Goal: Task Accomplishment & Management: Complete application form

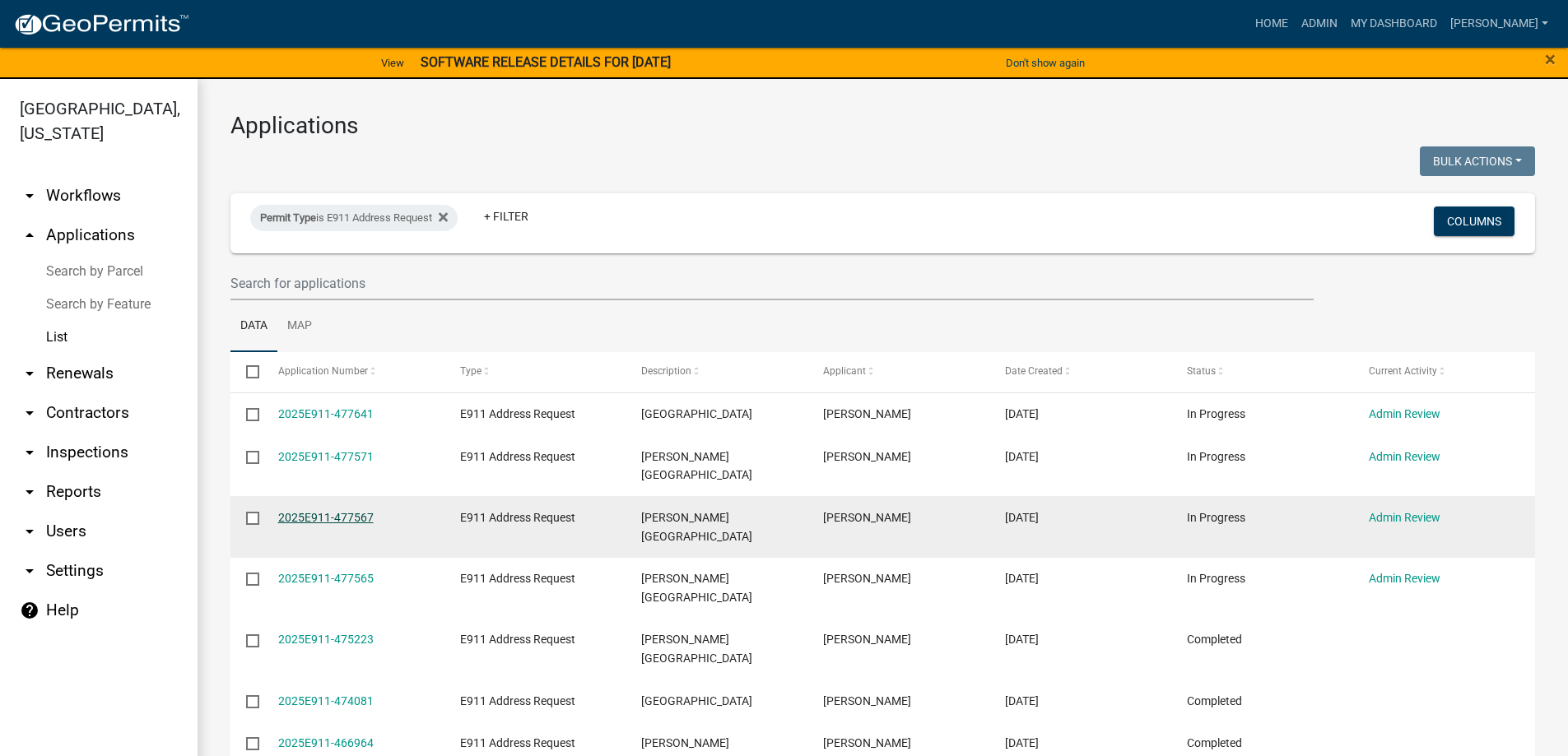
click at [341, 511] on link "2025E911-477567" at bounding box center [326, 517] width 96 height 13
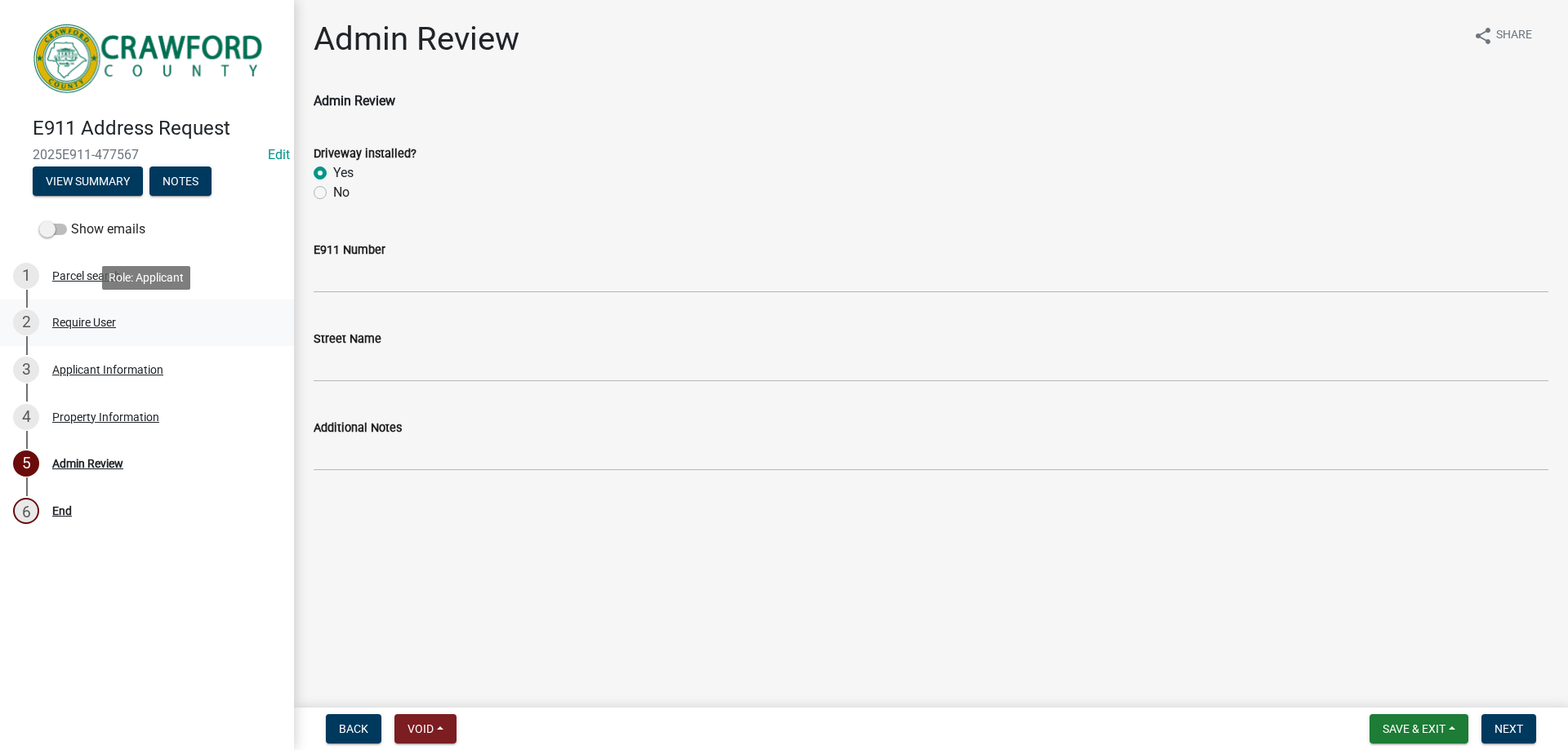
click at [82, 324] on div "Require User" at bounding box center [84, 322] width 63 height 11
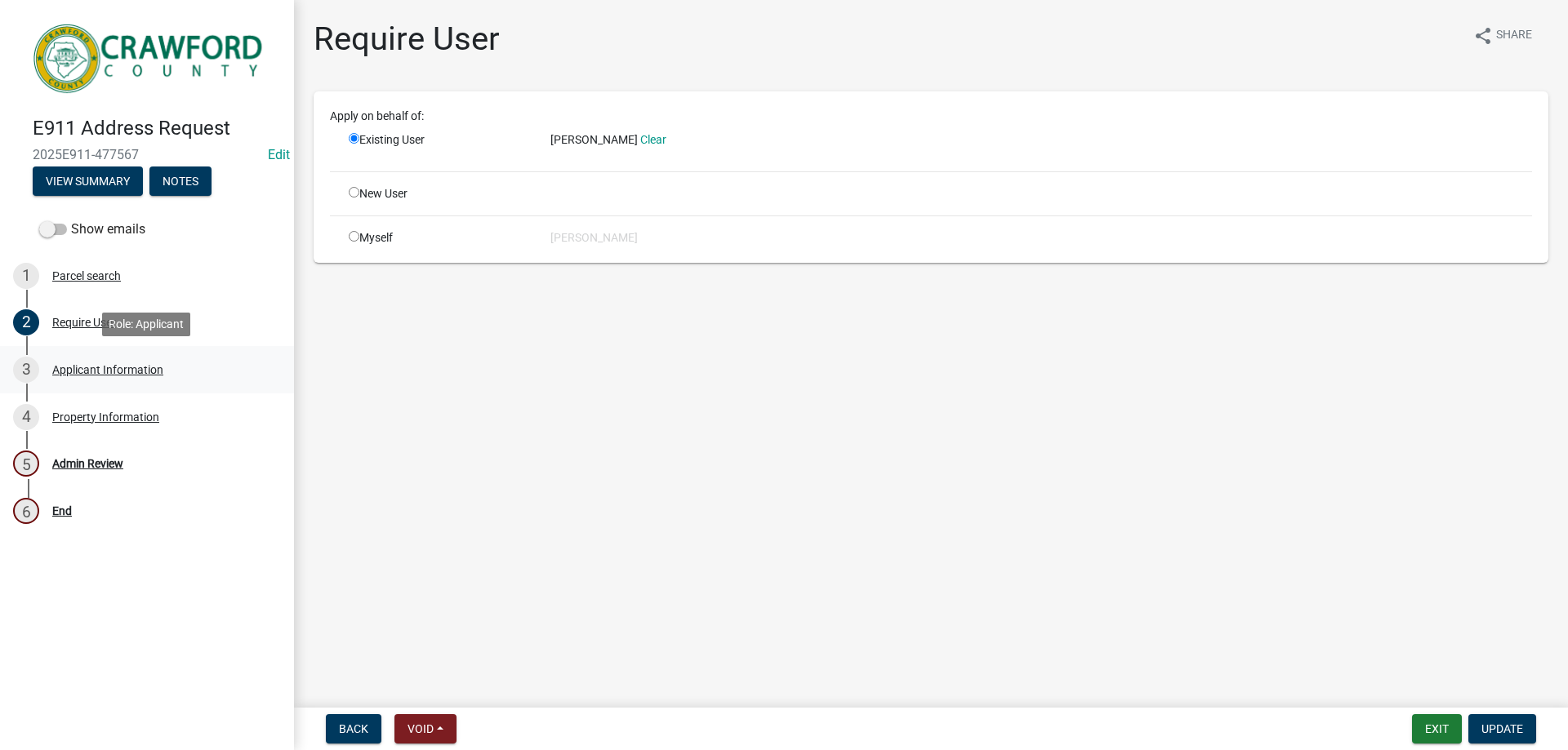
click at [83, 368] on div "Applicant Information" at bounding box center [108, 369] width 111 height 11
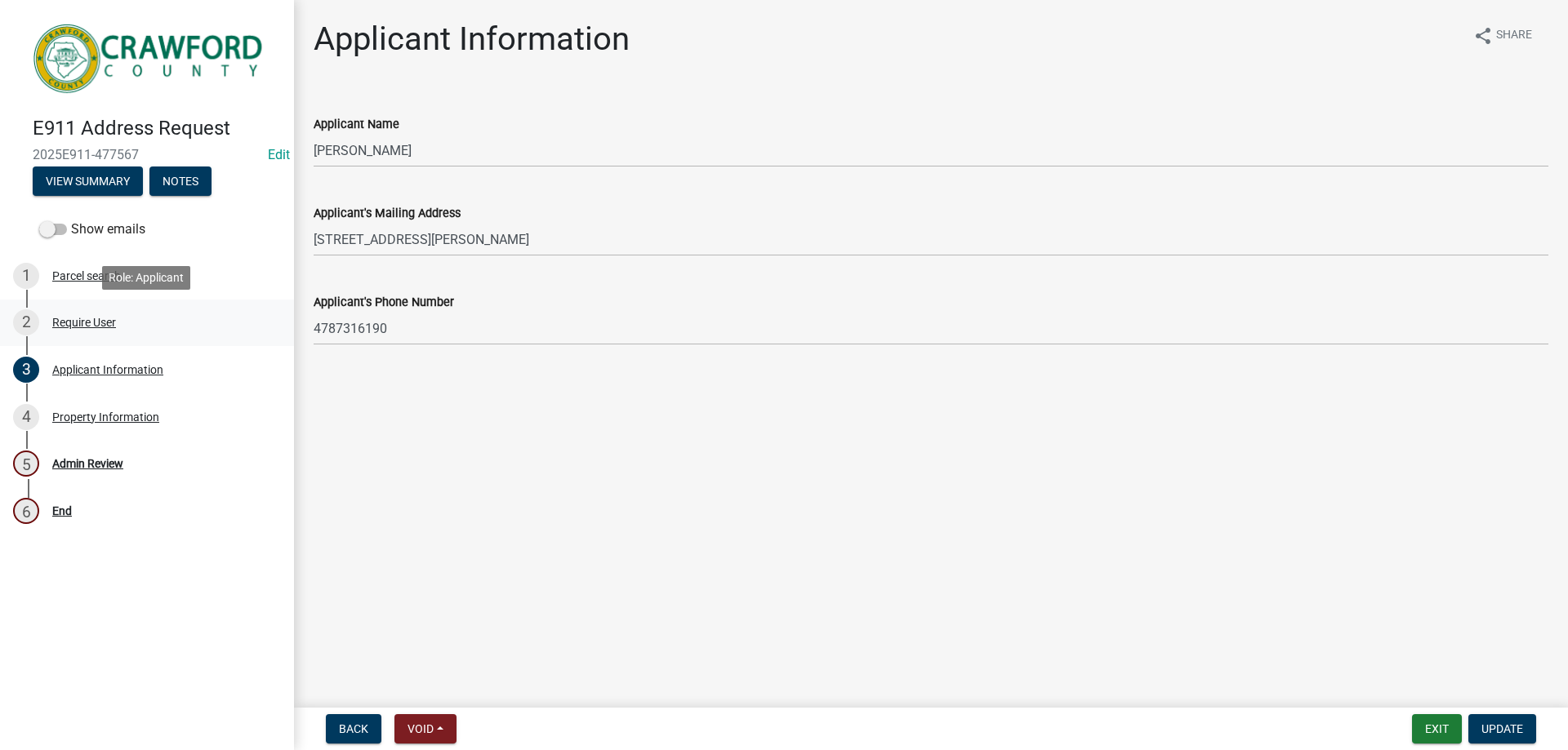
click at [92, 325] on div "Require User" at bounding box center [84, 322] width 63 height 11
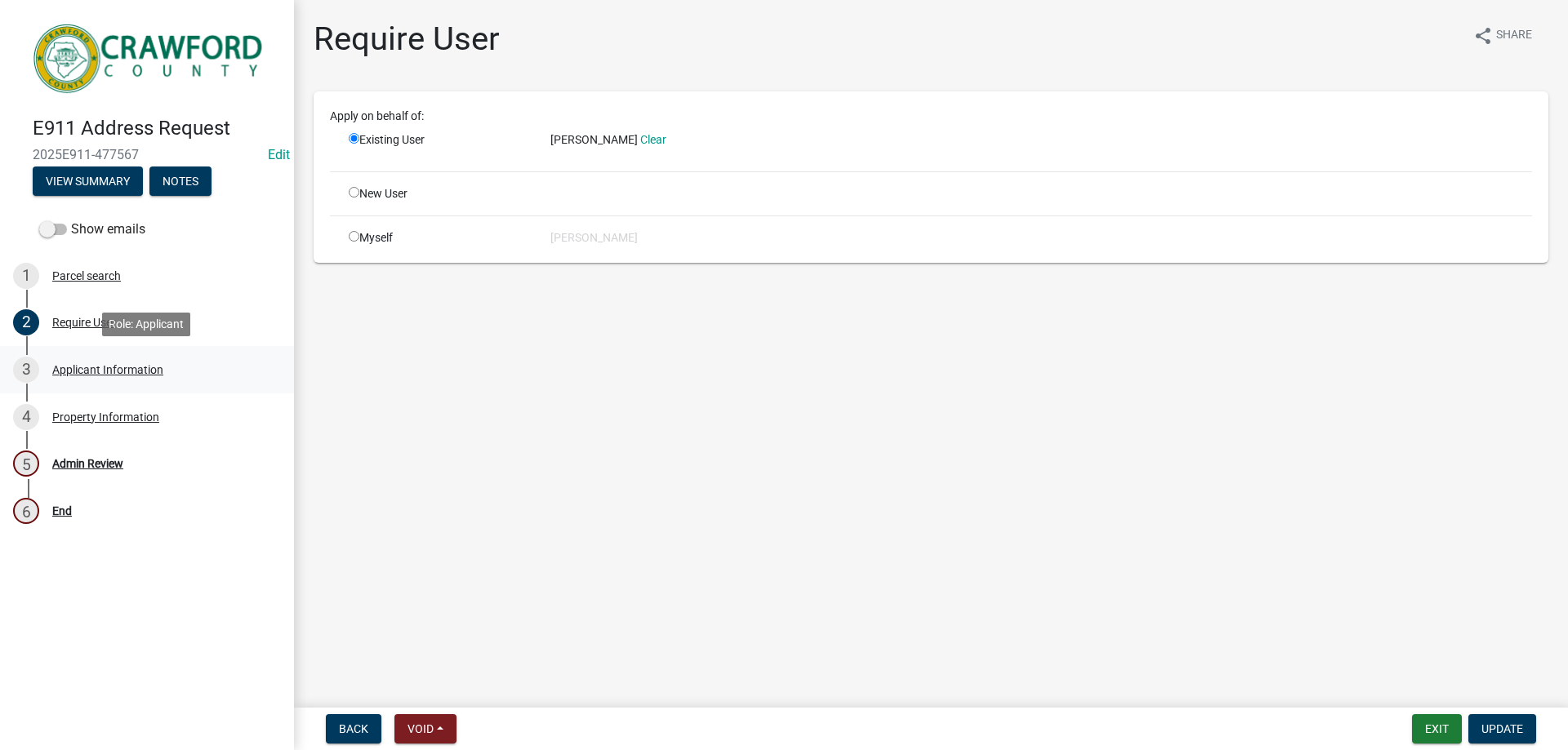
click at [92, 375] on div "Applicant Information" at bounding box center [108, 369] width 111 height 11
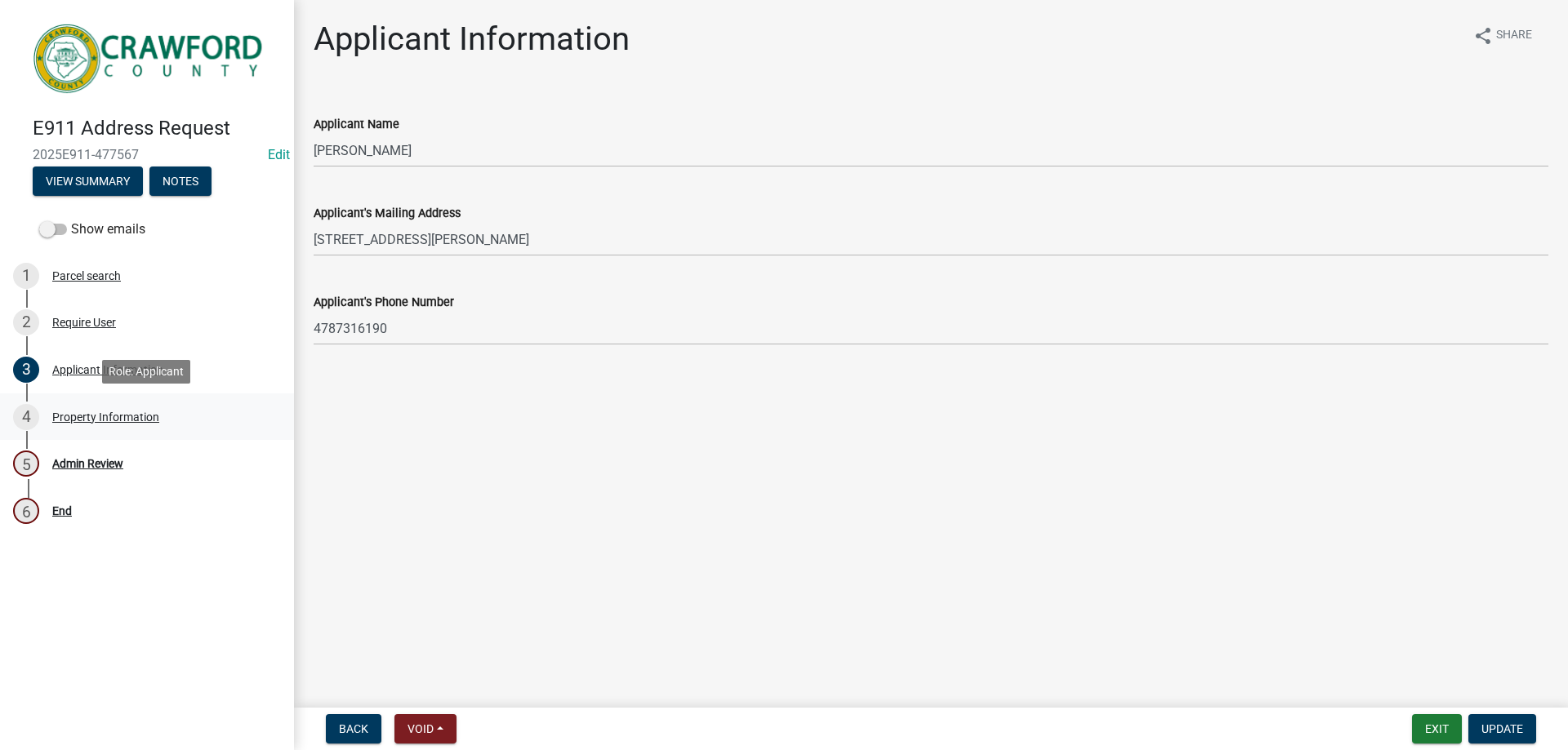
click at [96, 414] on div "Property Information" at bounding box center [105, 417] width 107 height 11
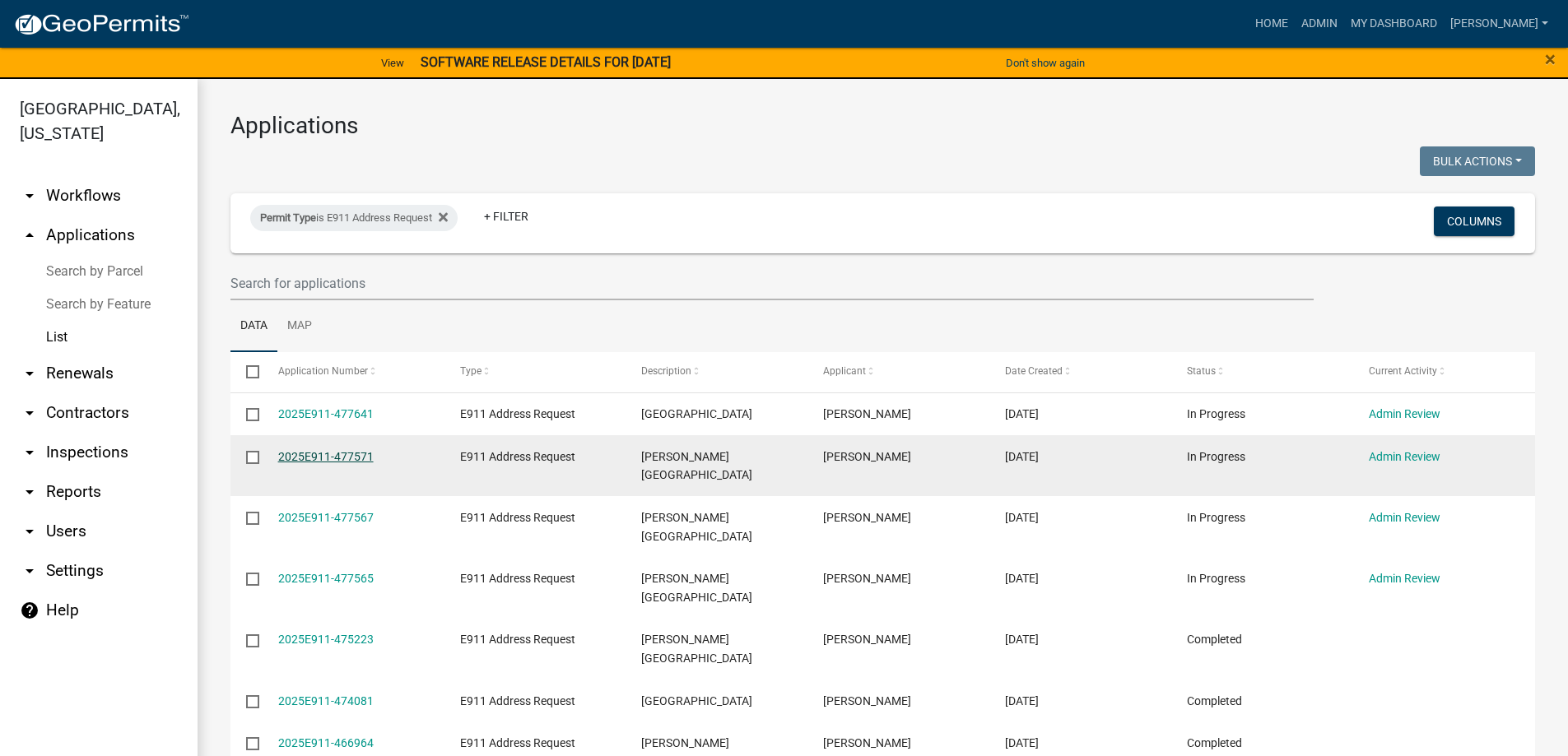
click at [298, 451] on link "2025E911-477571" at bounding box center [326, 457] width 96 height 13
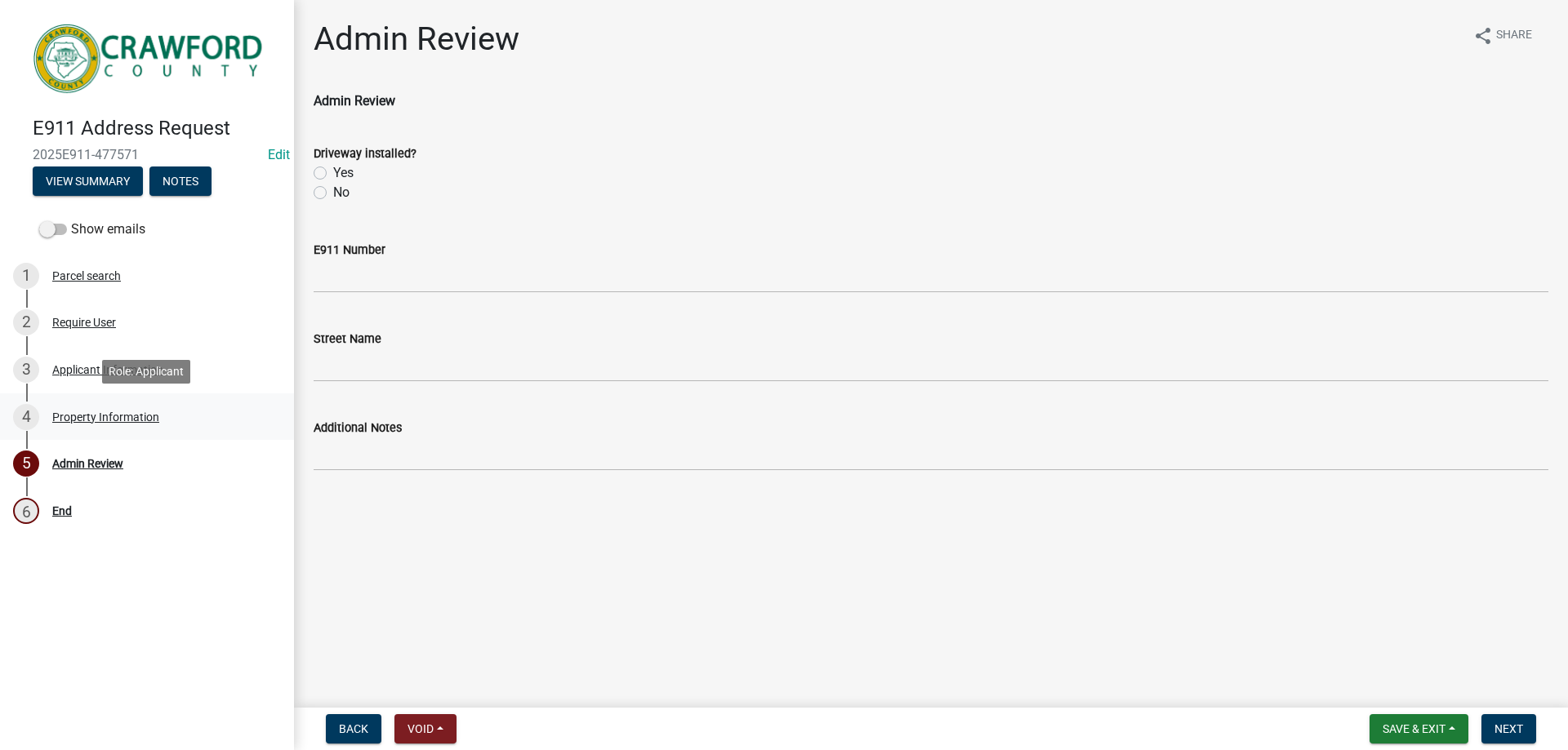
click at [121, 418] on div "Property Information" at bounding box center [105, 417] width 107 height 11
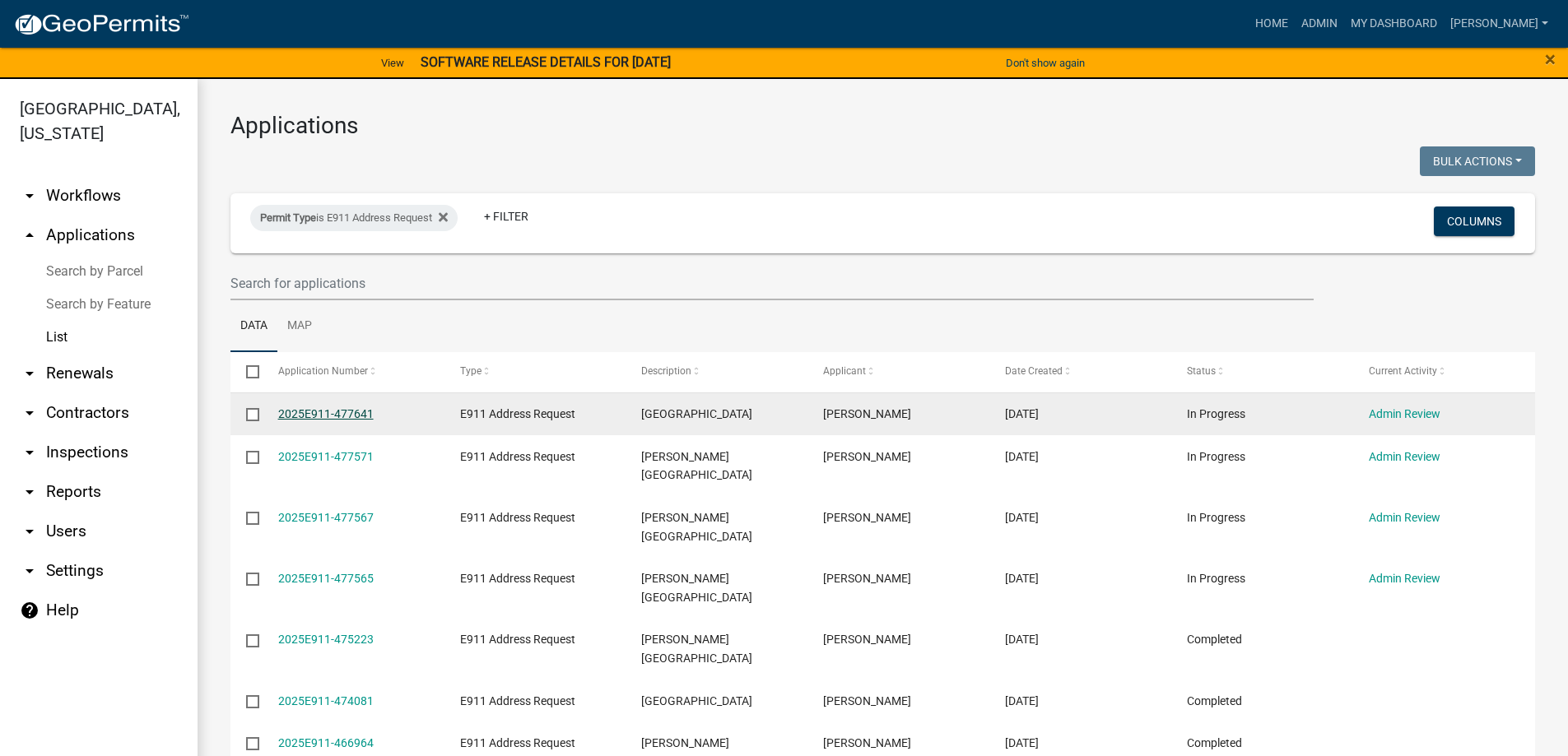
click at [350, 412] on link "2025E911-477641" at bounding box center [326, 413] width 96 height 13
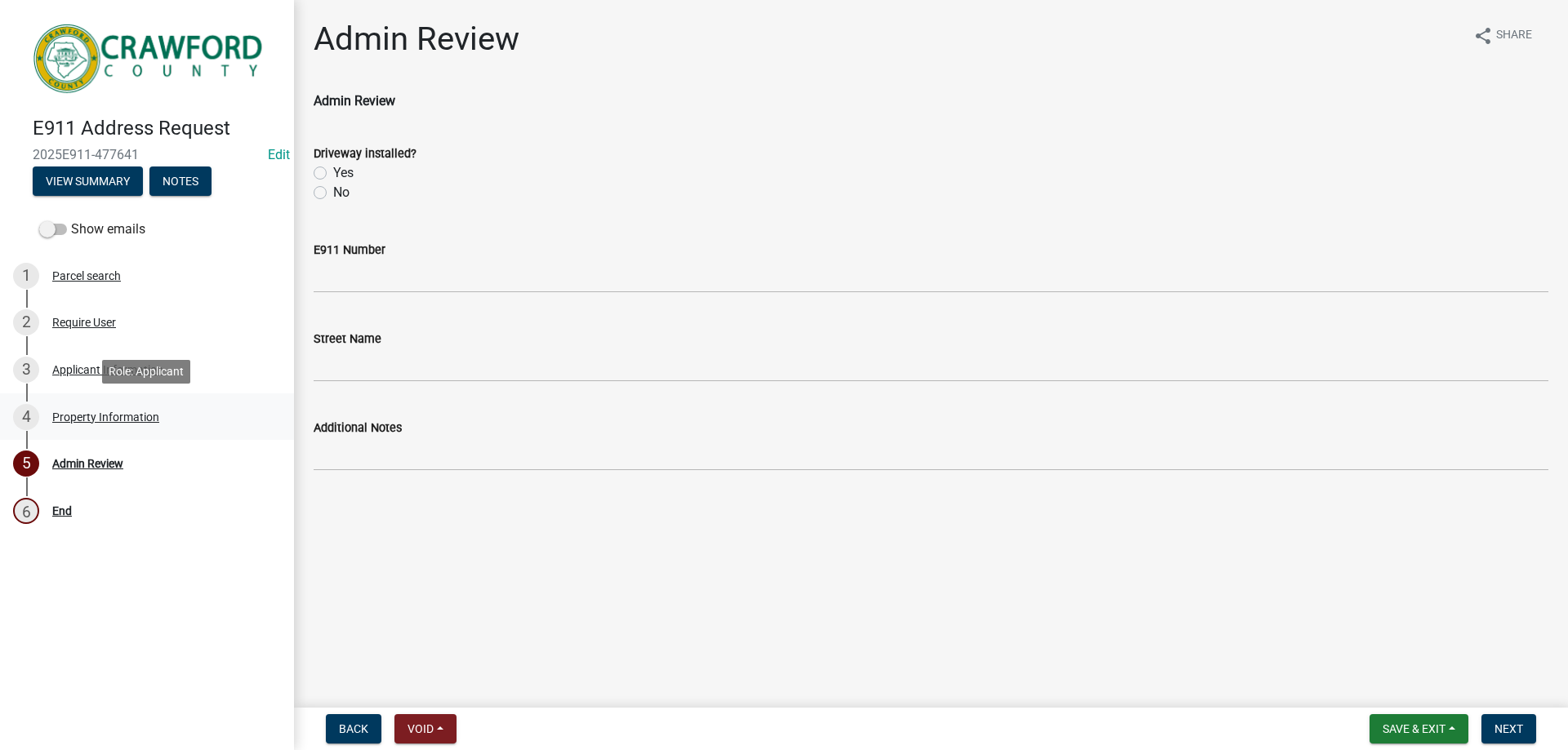
click at [114, 414] on div "Property Information" at bounding box center [105, 417] width 107 height 11
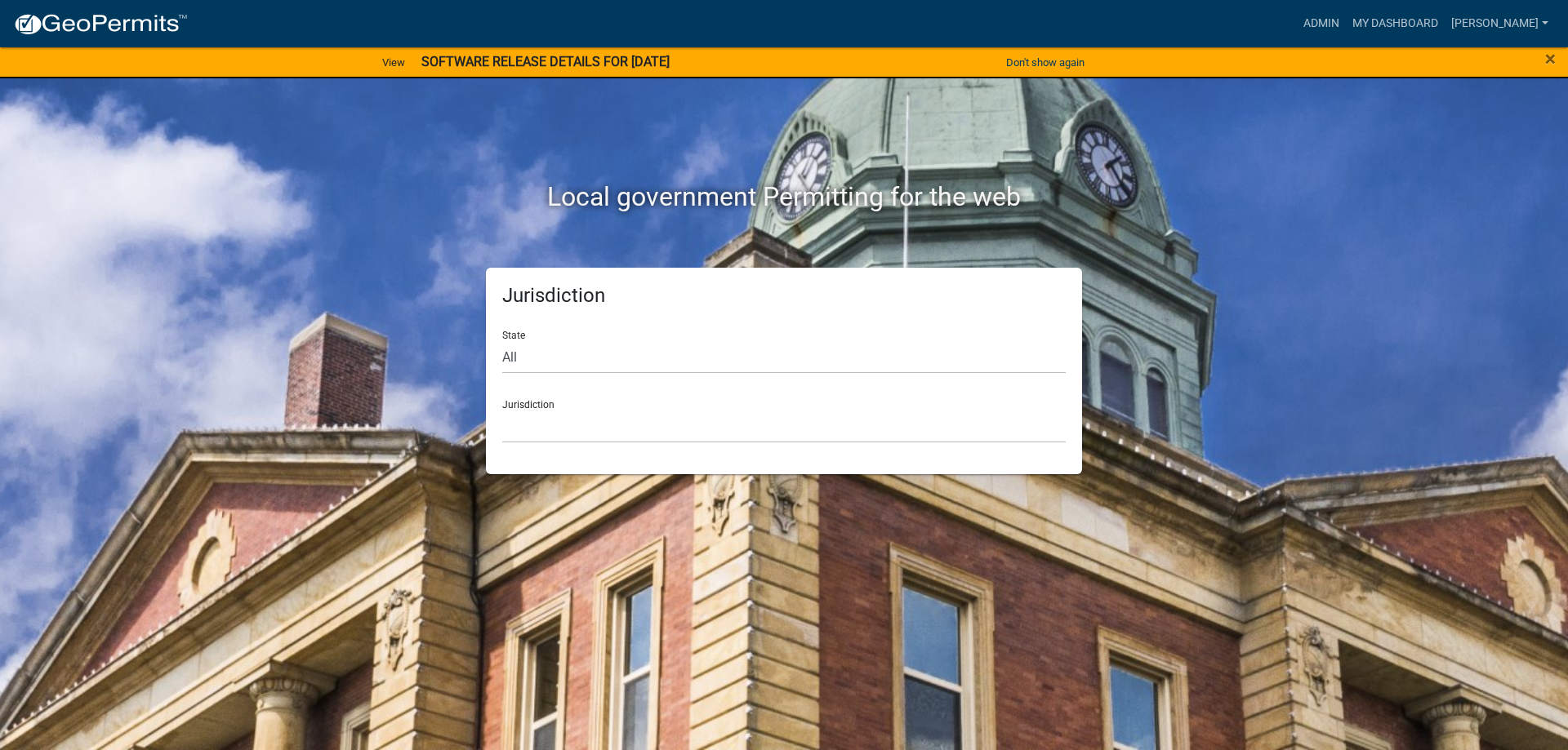
click at [1329, 7] on nav "more_horiz Admin My Dashboard t.graumann Admin Account Logout" at bounding box center [784, 23] width 1568 height 47
click at [1333, 13] on link "Admin" at bounding box center [1321, 24] width 49 height 31
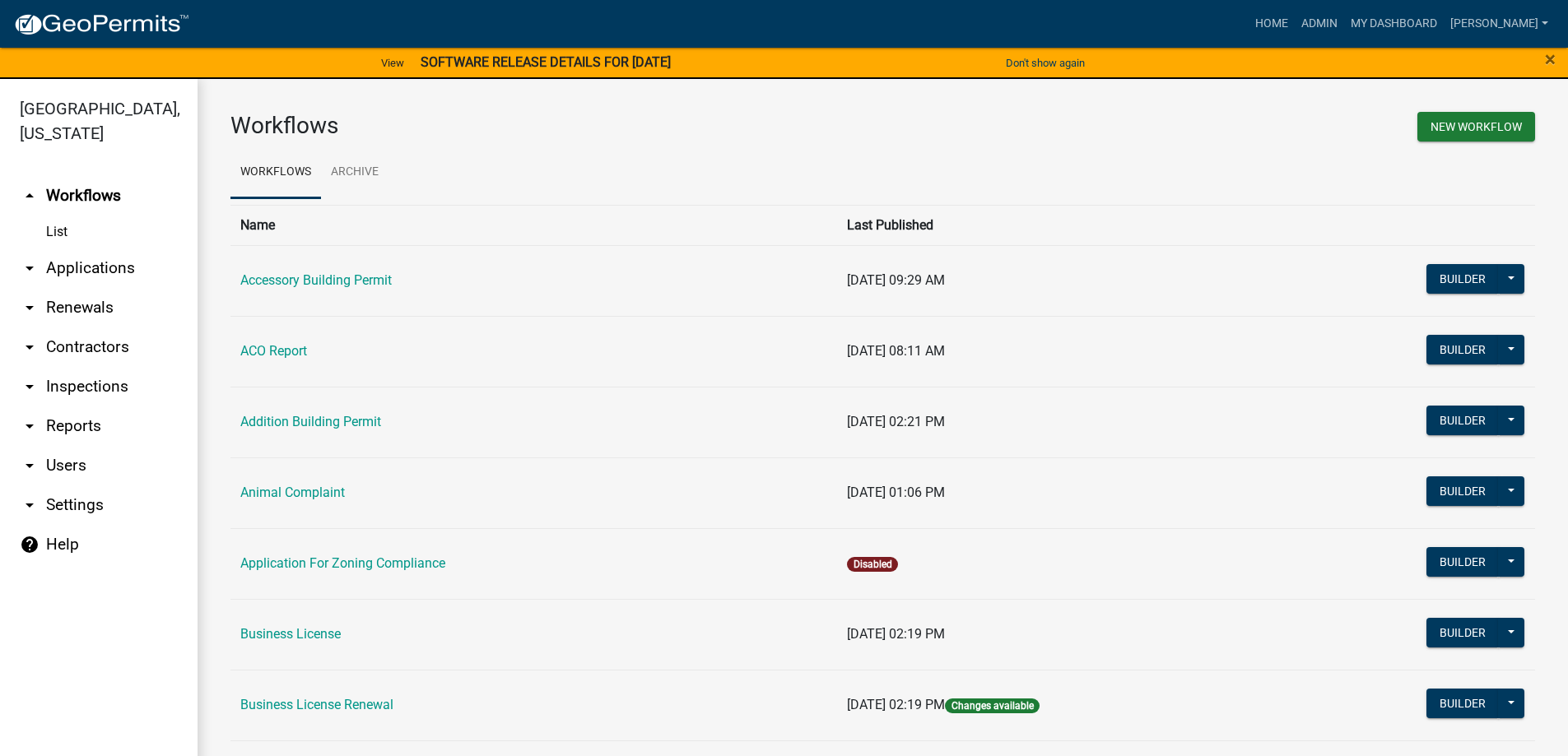
click at [113, 270] on link "arrow_drop_down Applications" at bounding box center [98, 268] width 198 height 40
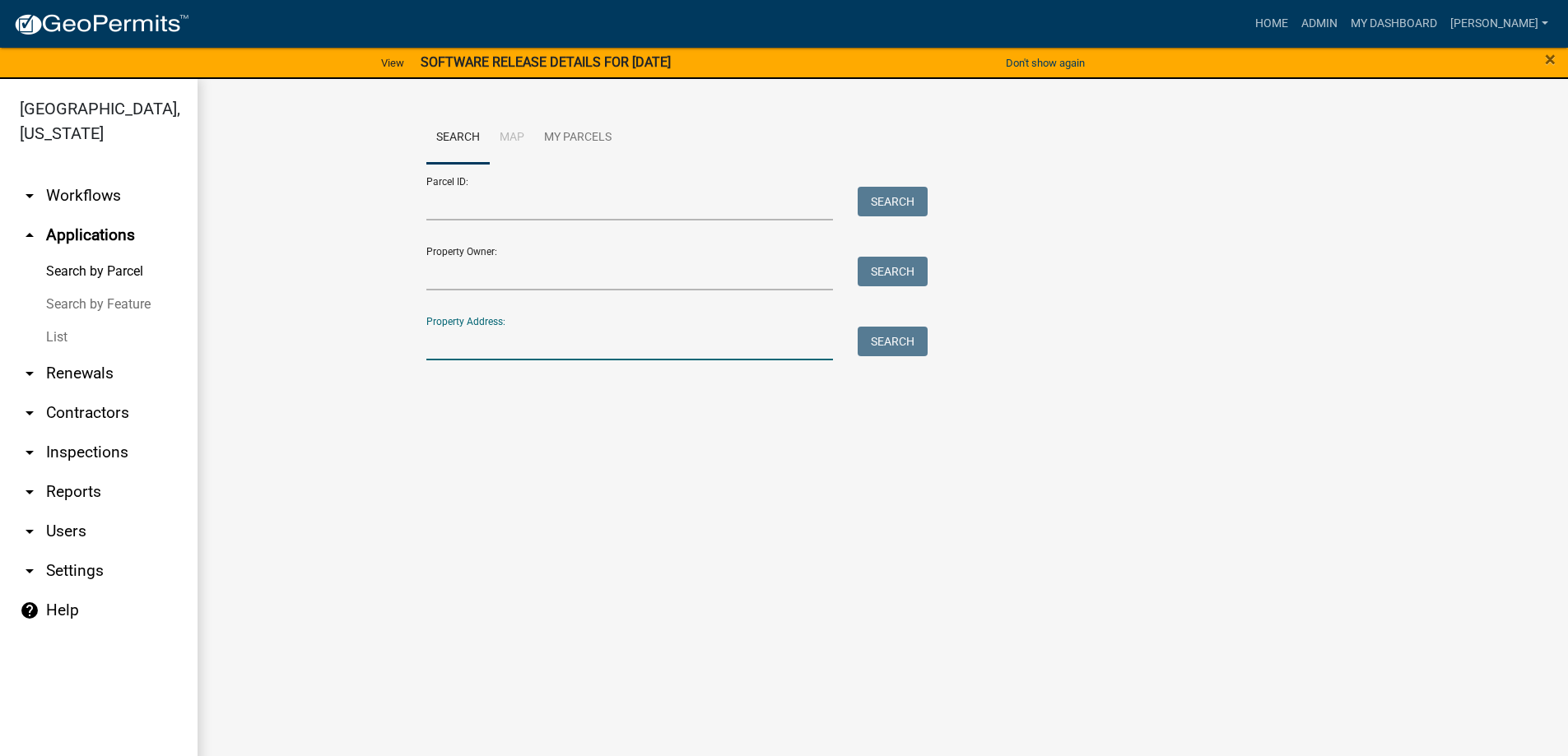
click at [575, 351] on input "Property Address:" at bounding box center [630, 343] width 408 height 34
type input "853"
click at [895, 344] on button "Search" at bounding box center [893, 342] width 70 height 29
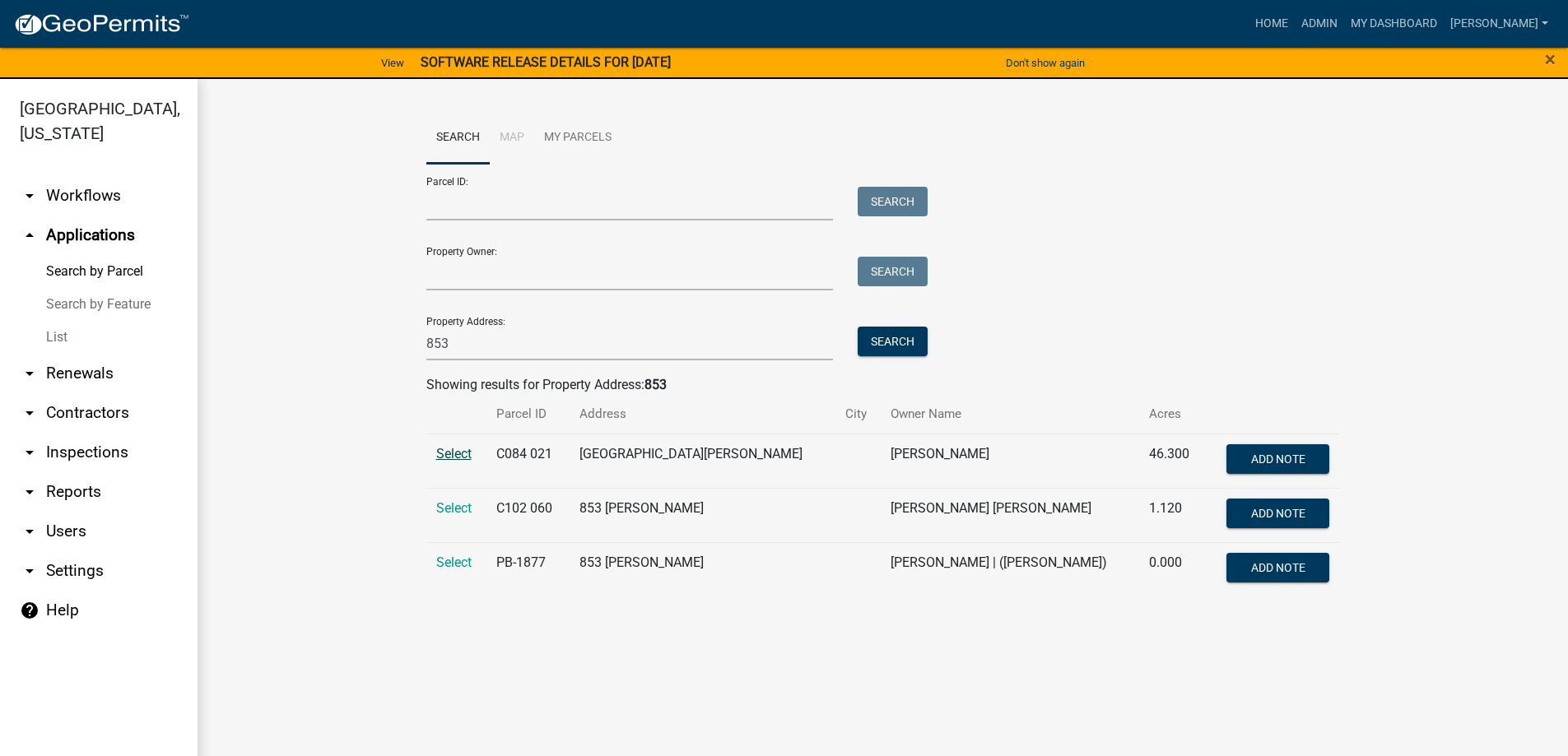
click at [456, 457] on span "Select" at bounding box center [453, 454] width 35 height 16
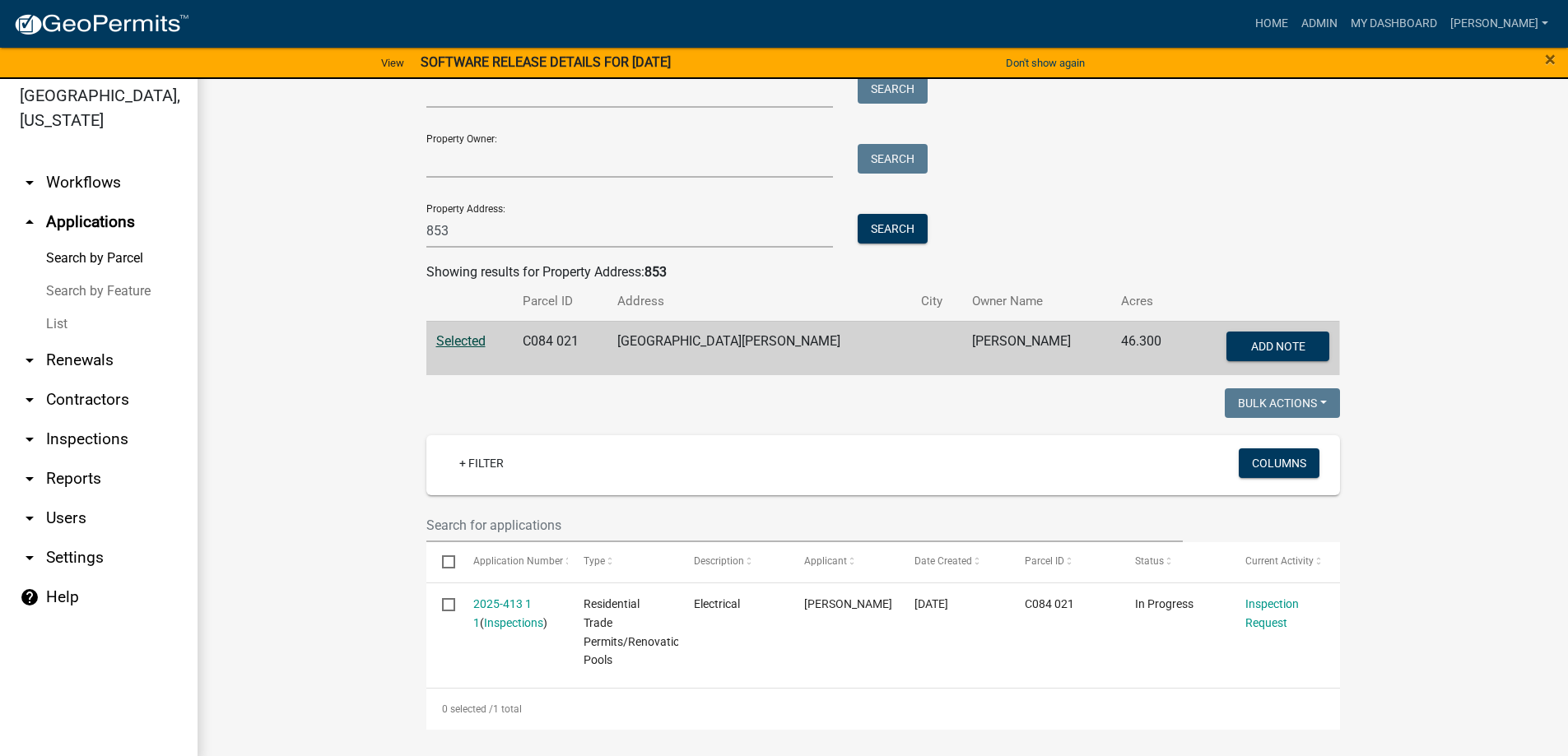
scroll to position [20, 0]
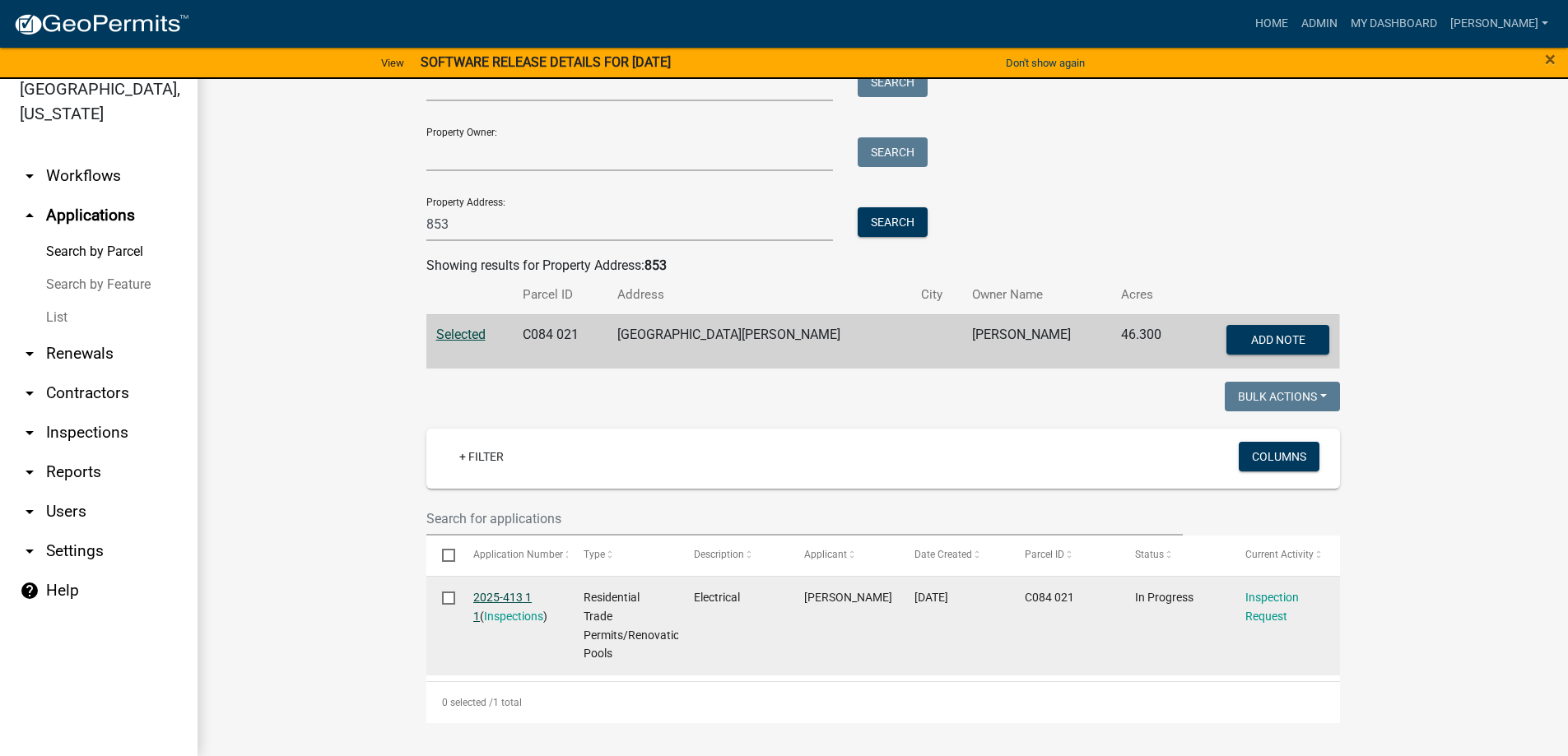
click at [496, 597] on link "2025-413 1 1" at bounding box center [503, 607] width 59 height 32
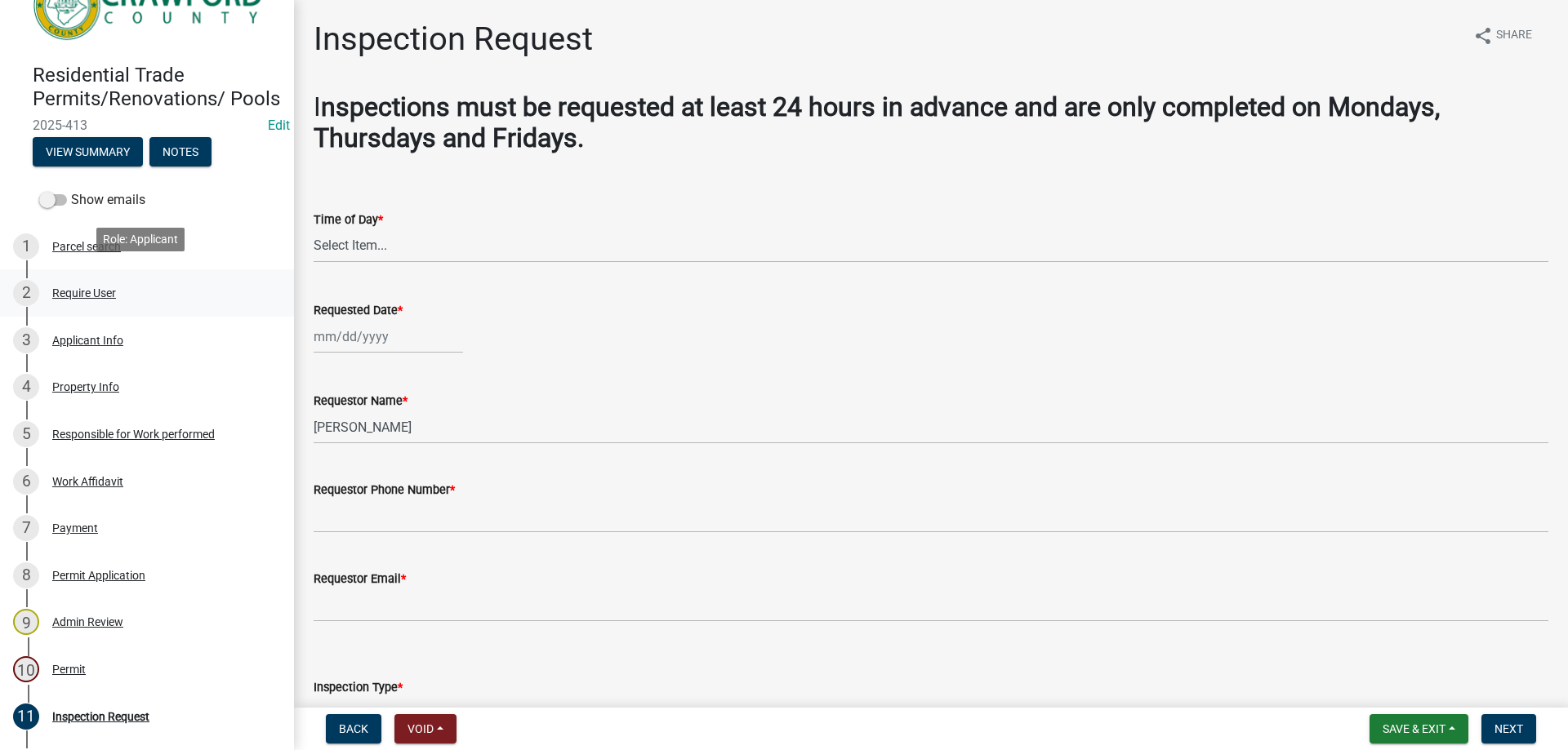
scroll to position [81, 0]
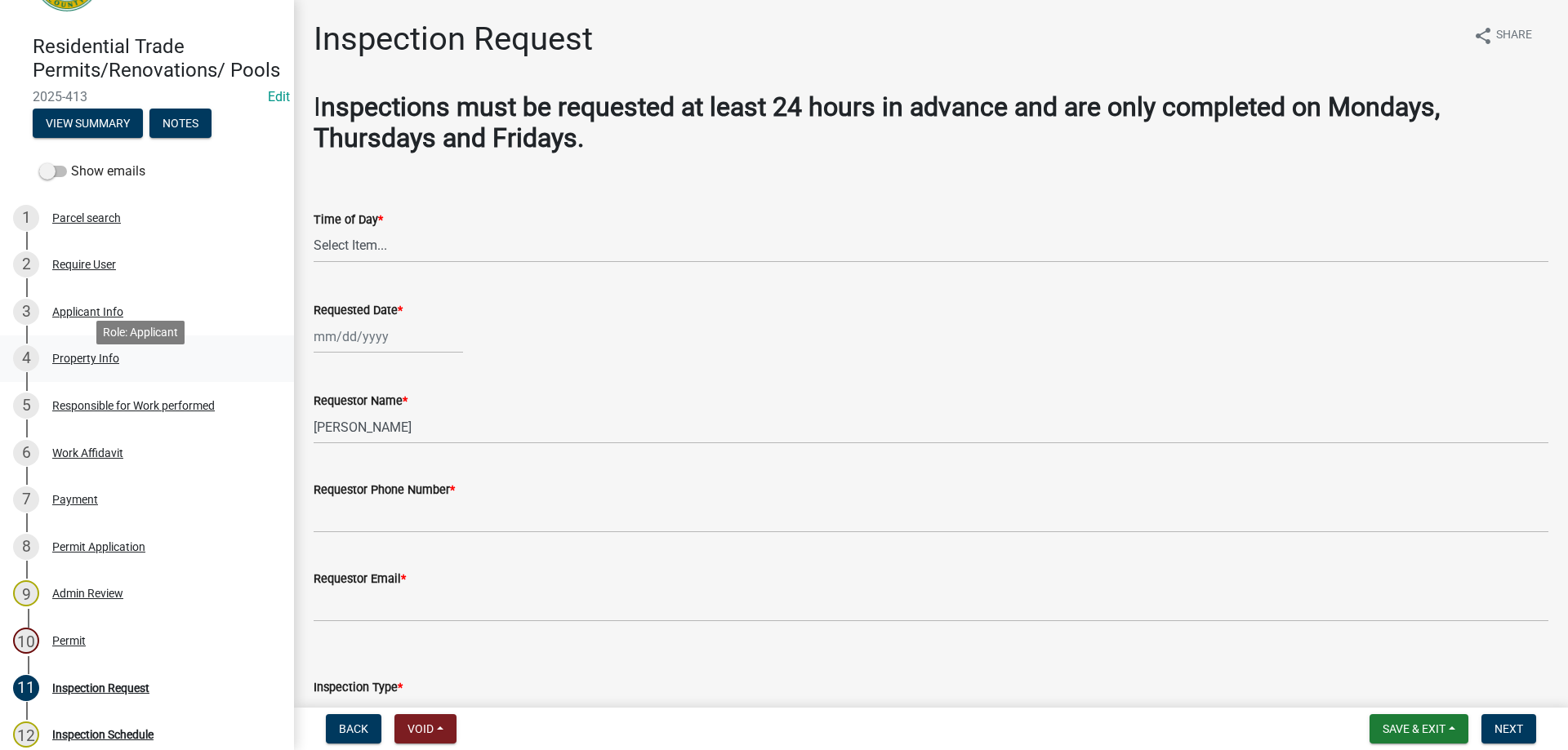
click at [83, 364] on div "Property Info" at bounding box center [86, 358] width 67 height 11
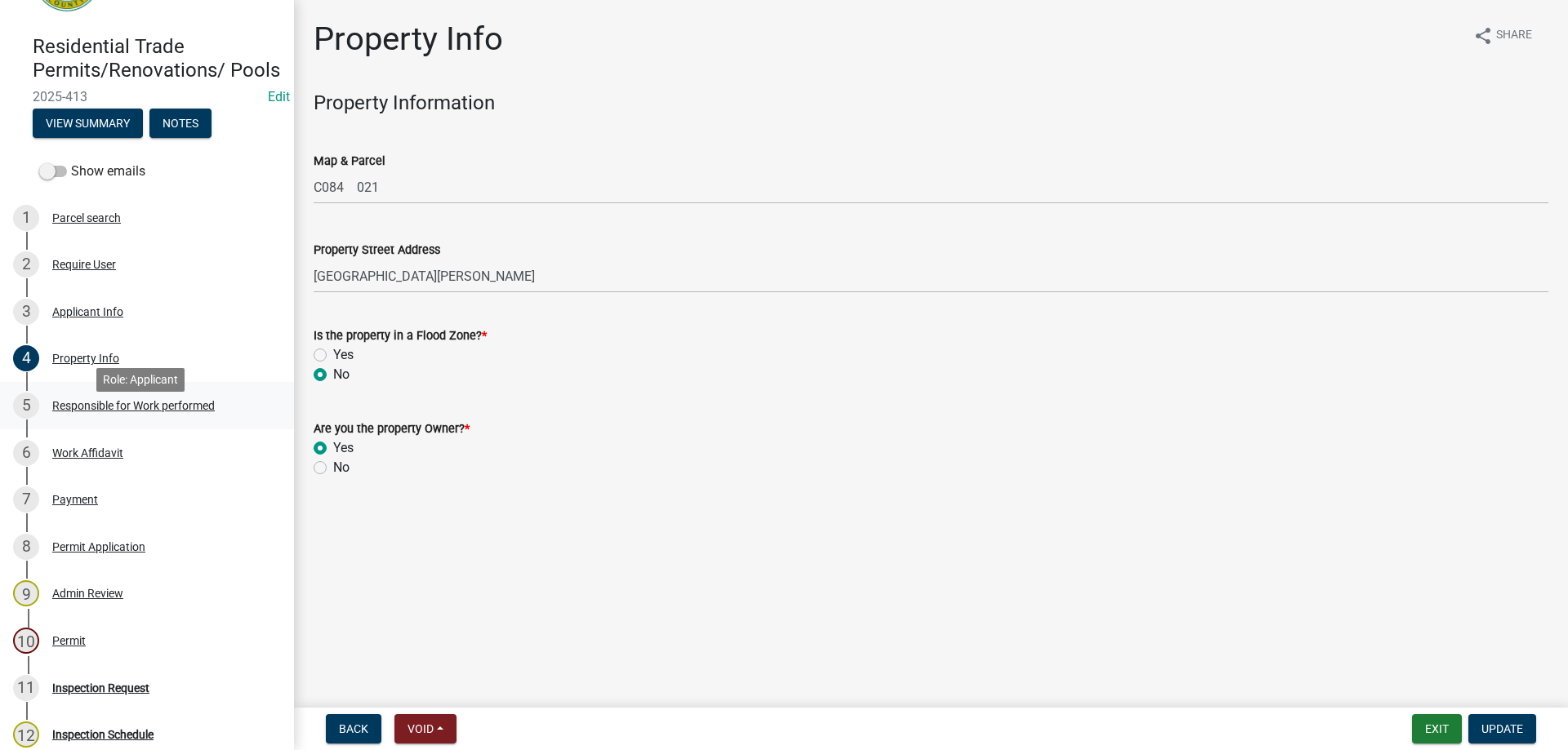
click at [81, 412] on div "Responsible for Work performed" at bounding box center [134, 405] width 163 height 11
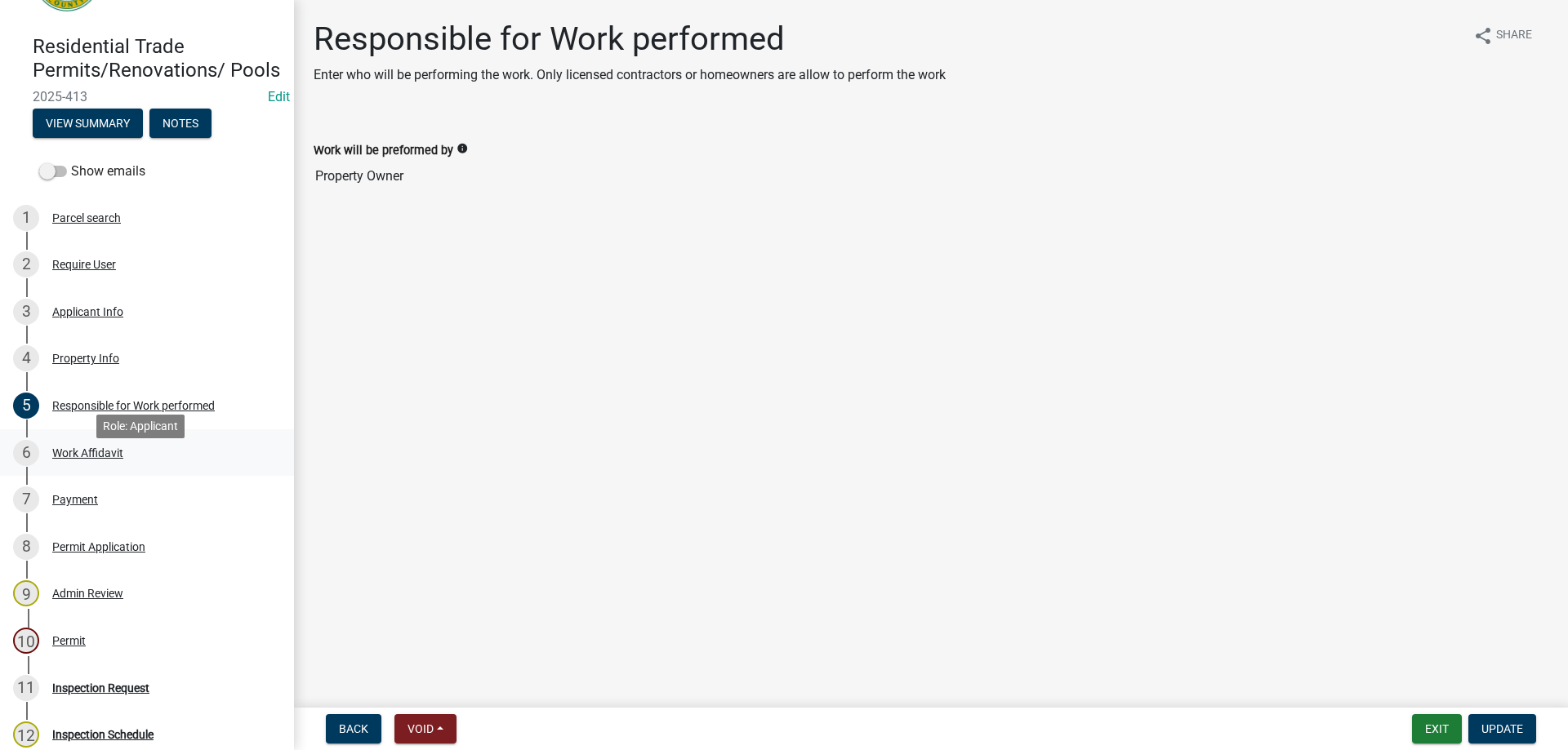
click at [61, 459] on div "Work Affidavit" at bounding box center [87, 453] width 71 height 11
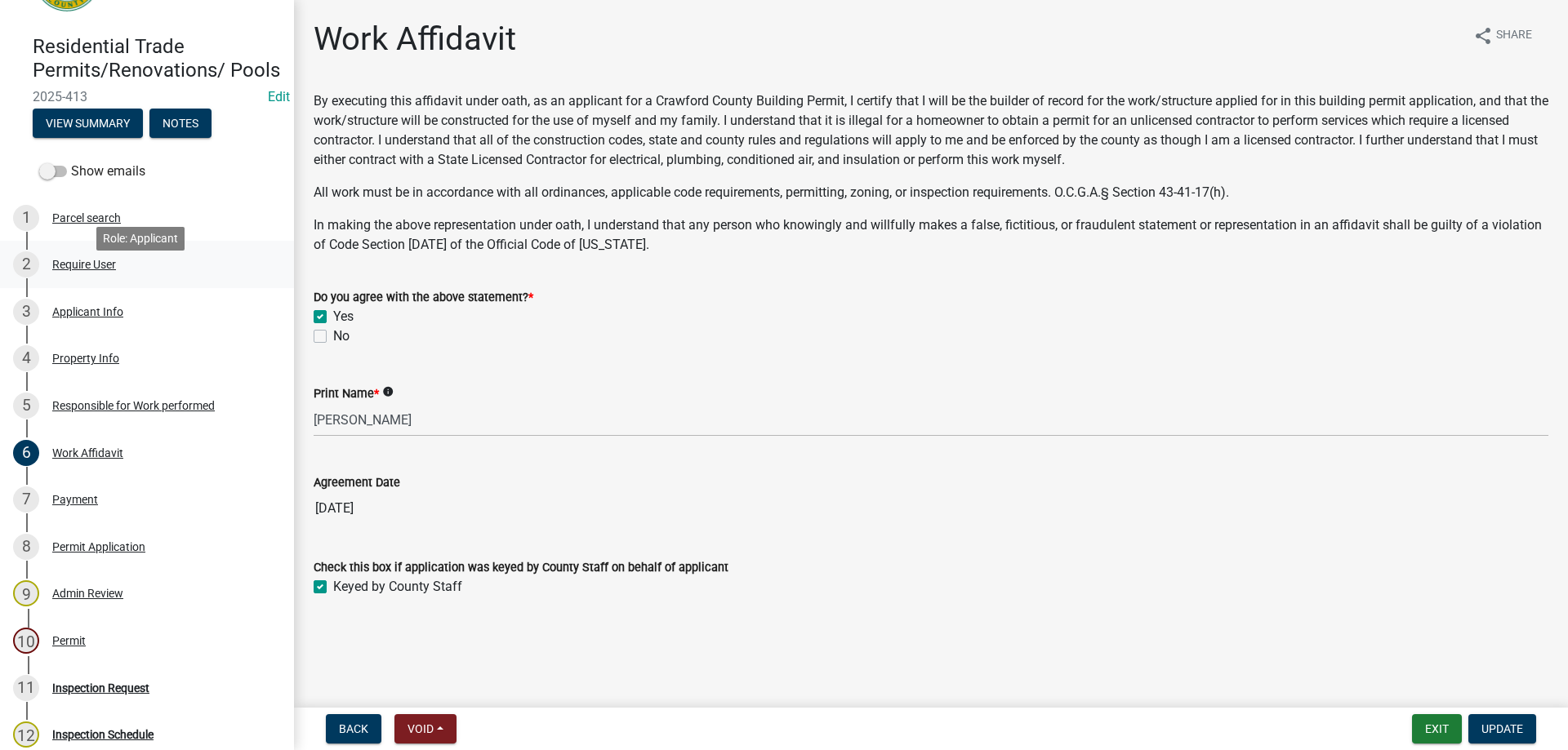
click at [77, 271] on div "Require User" at bounding box center [84, 264] width 63 height 11
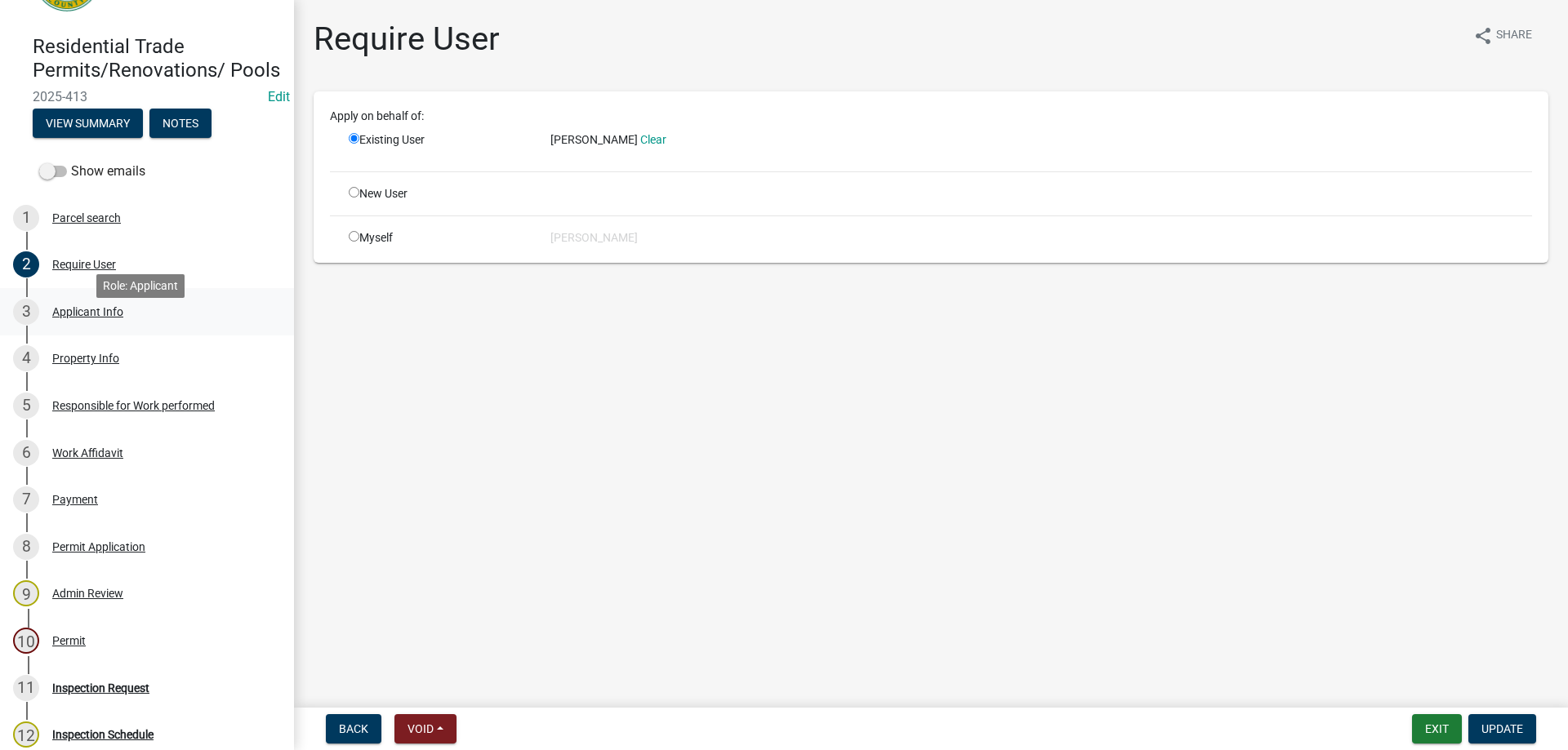
click at [79, 318] on div "Applicant Info" at bounding box center [87, 312] width 71 height 11
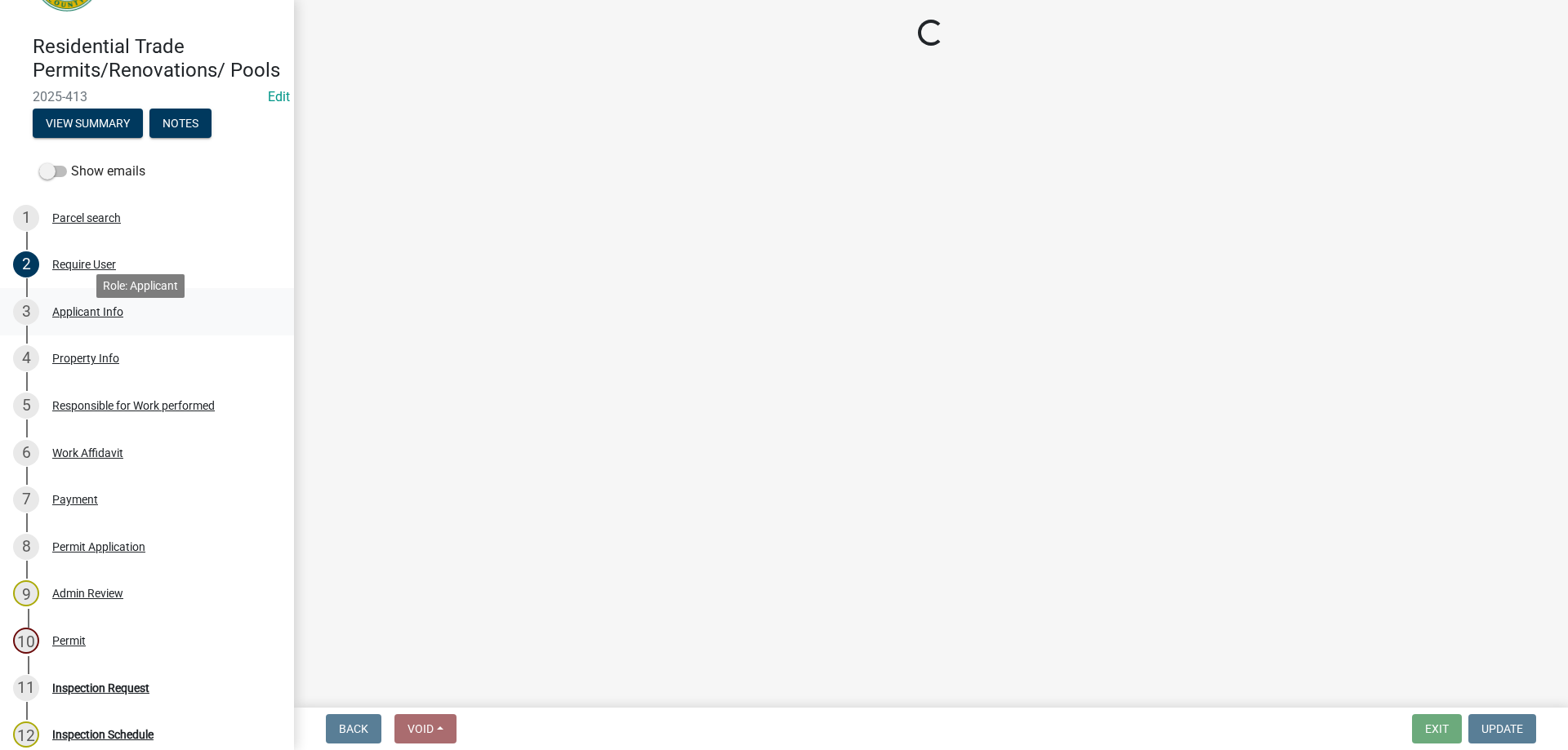
select select "7547654c-6a2b-418c-8f9d-b50998ca6dd7"
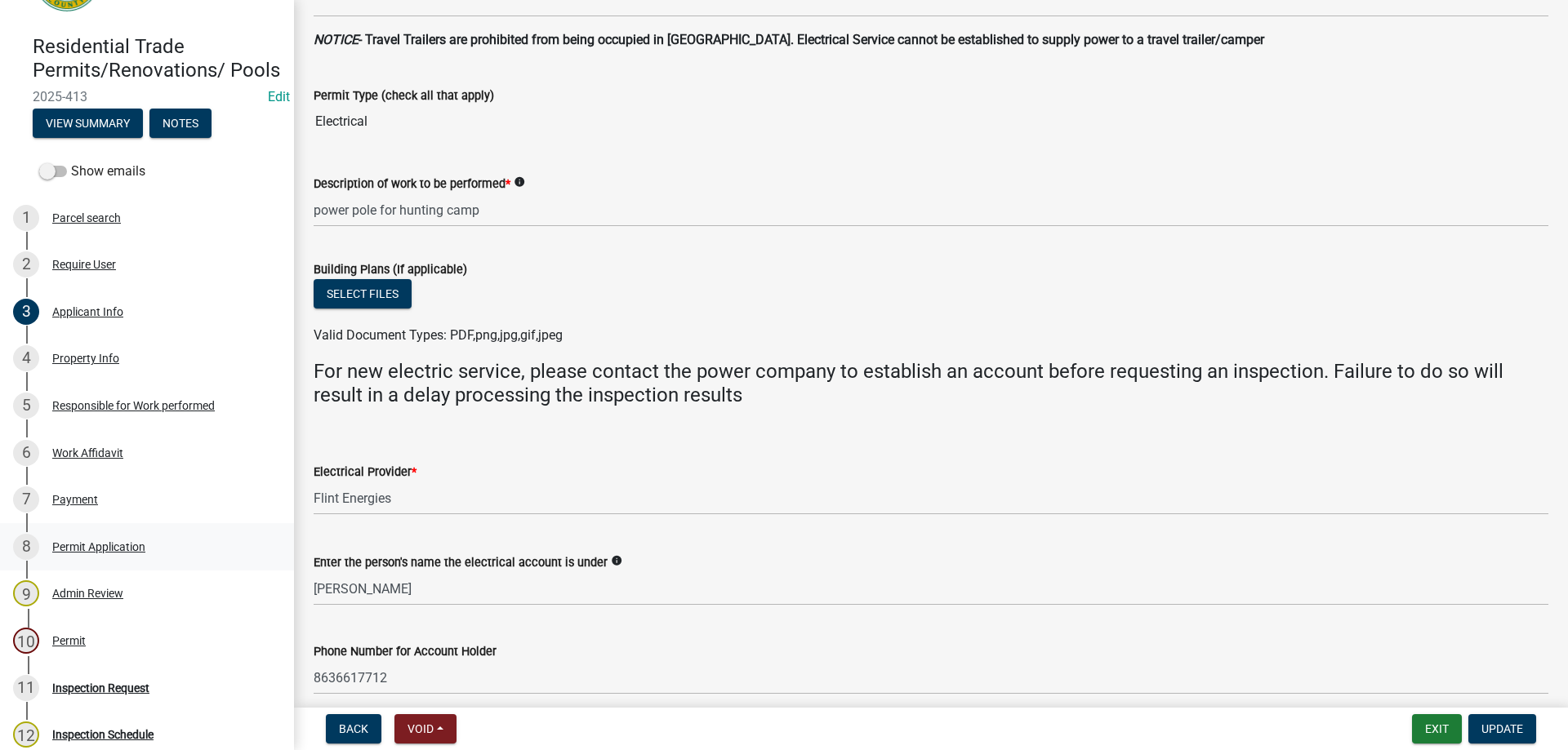
scroll to position [571, 0]
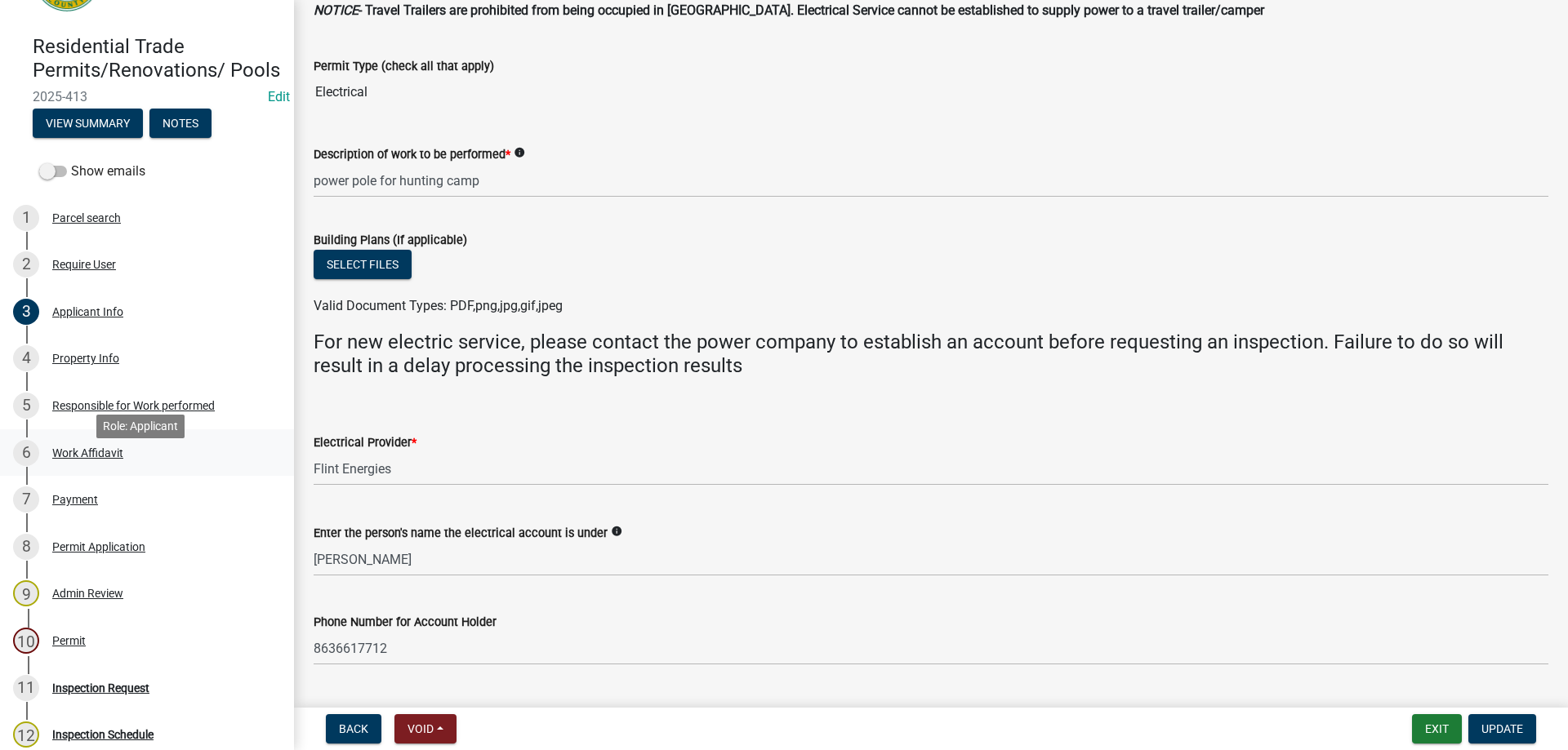
click at [89, 459] on div "Work Affidavit" at bounding box center [87, 453] width 71 height 11
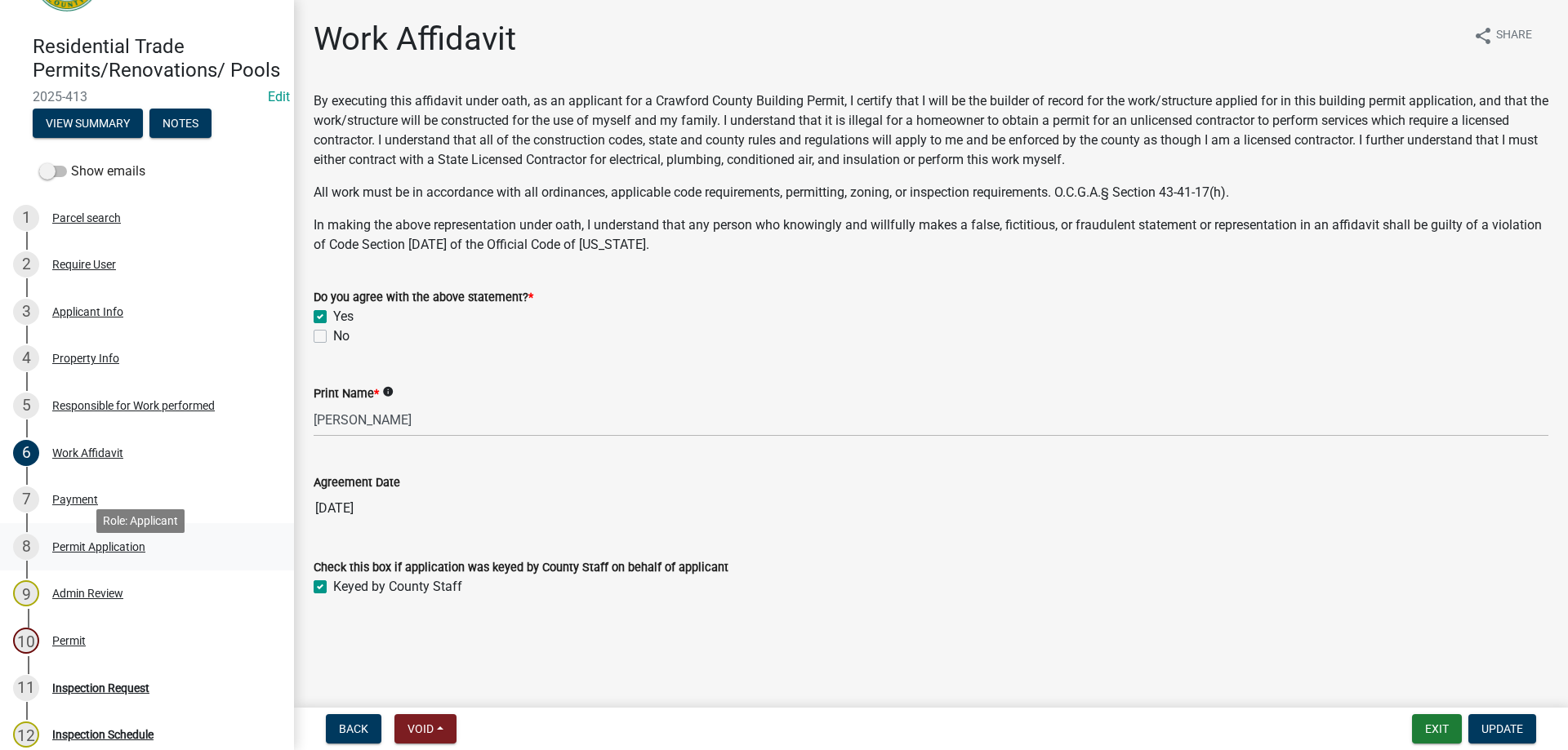
click at [68, 553] on div "Permit Application" at bounding box center [98, 546] width 93 height 11
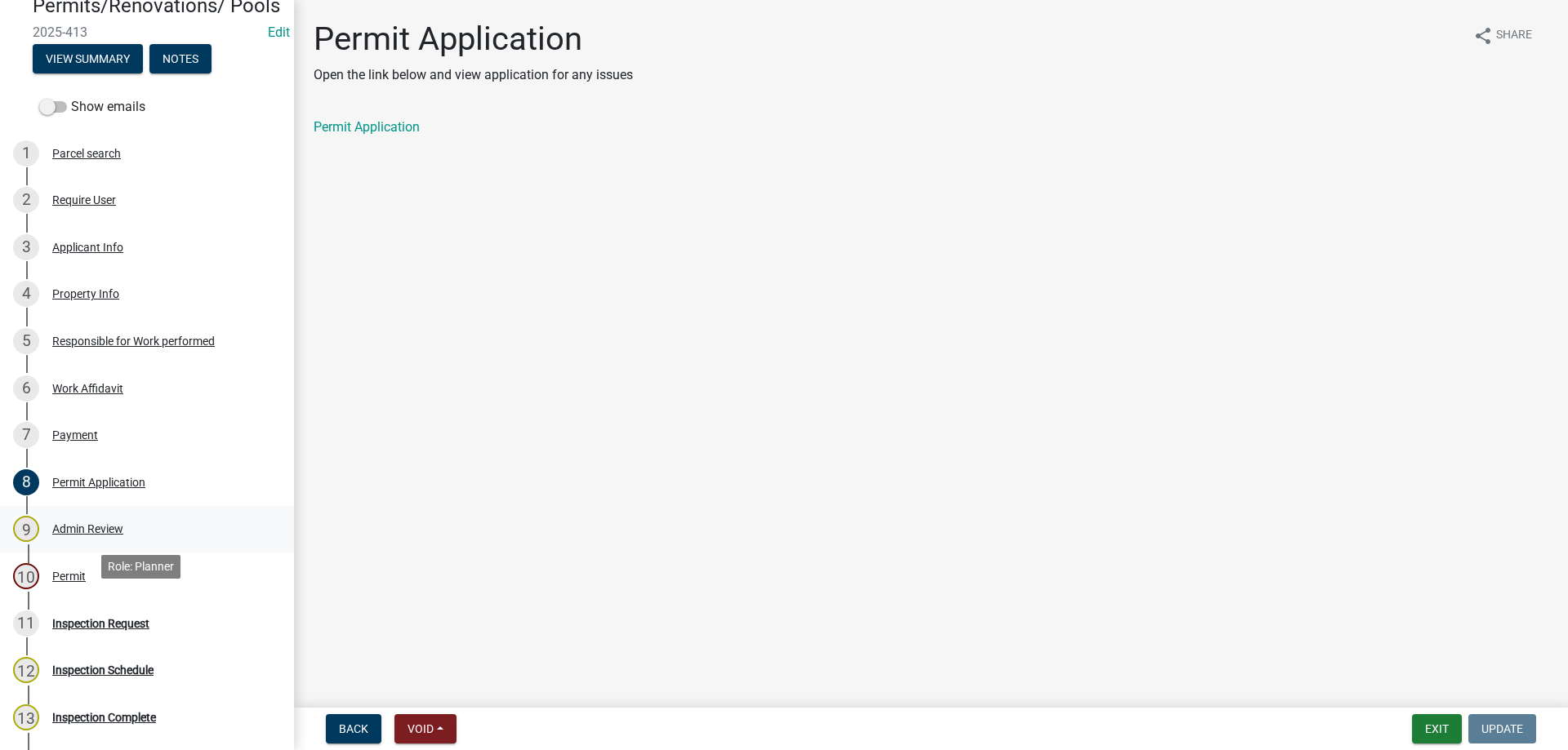
scroll to position [245, 0]
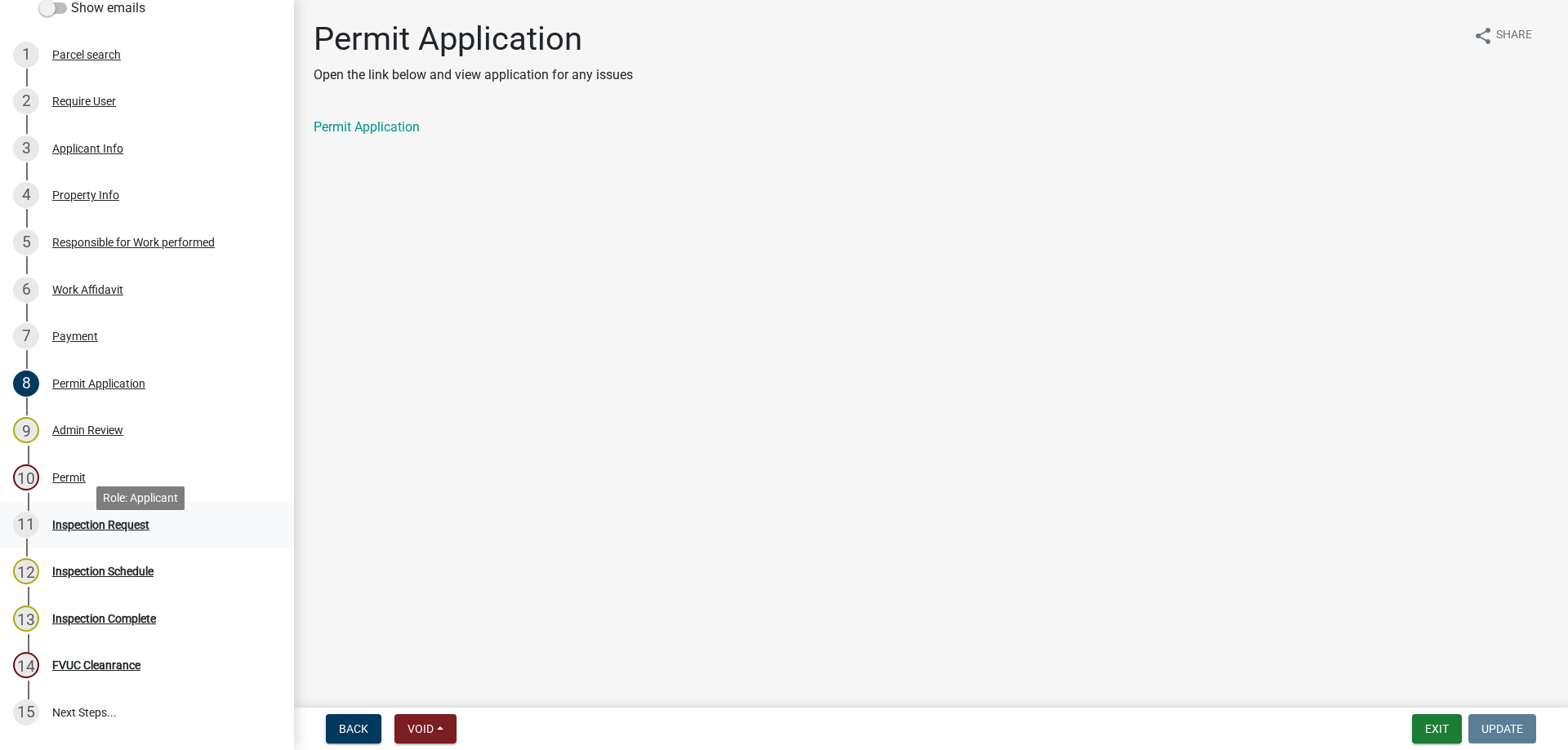
click at [126, 531] on div "Inspection Request" at bounding box center [100, 524] width 97 height 11
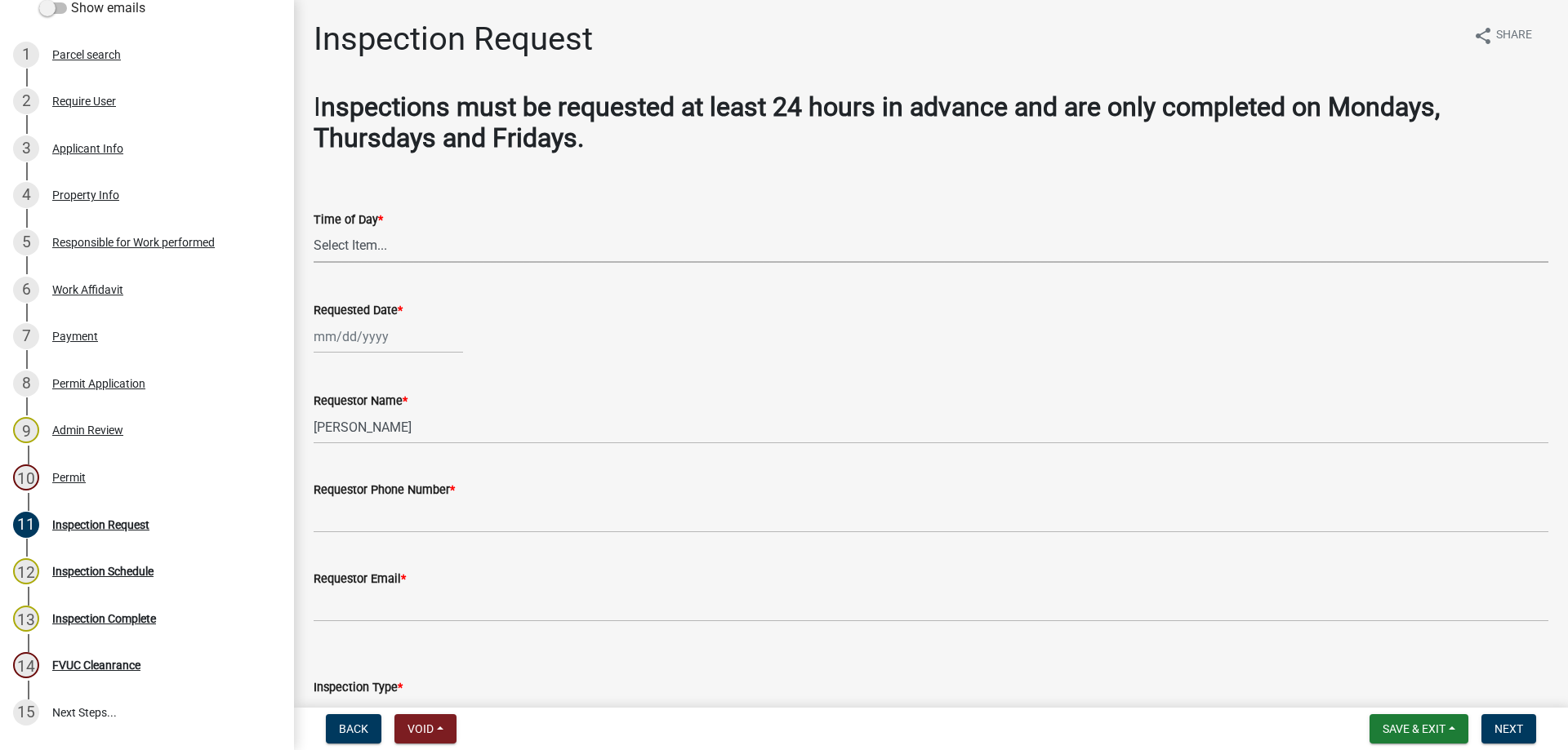
click at [383, 250] on select "Select Item... AM PM" at bounding box center [931, 246] width 1235 height 33
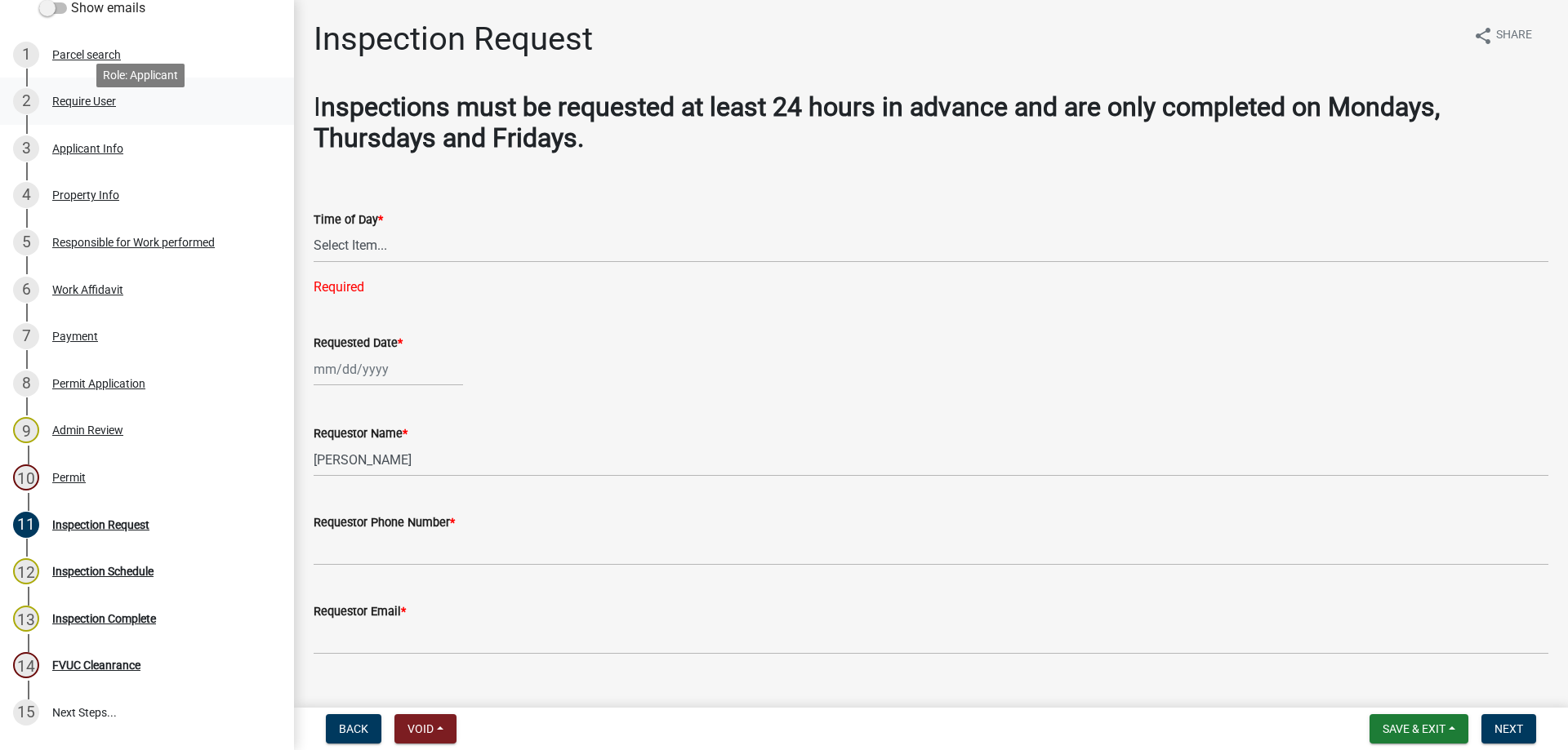
click at [87, 107] on div "Require User" at bounding box center [84, 101] width 63 height 11
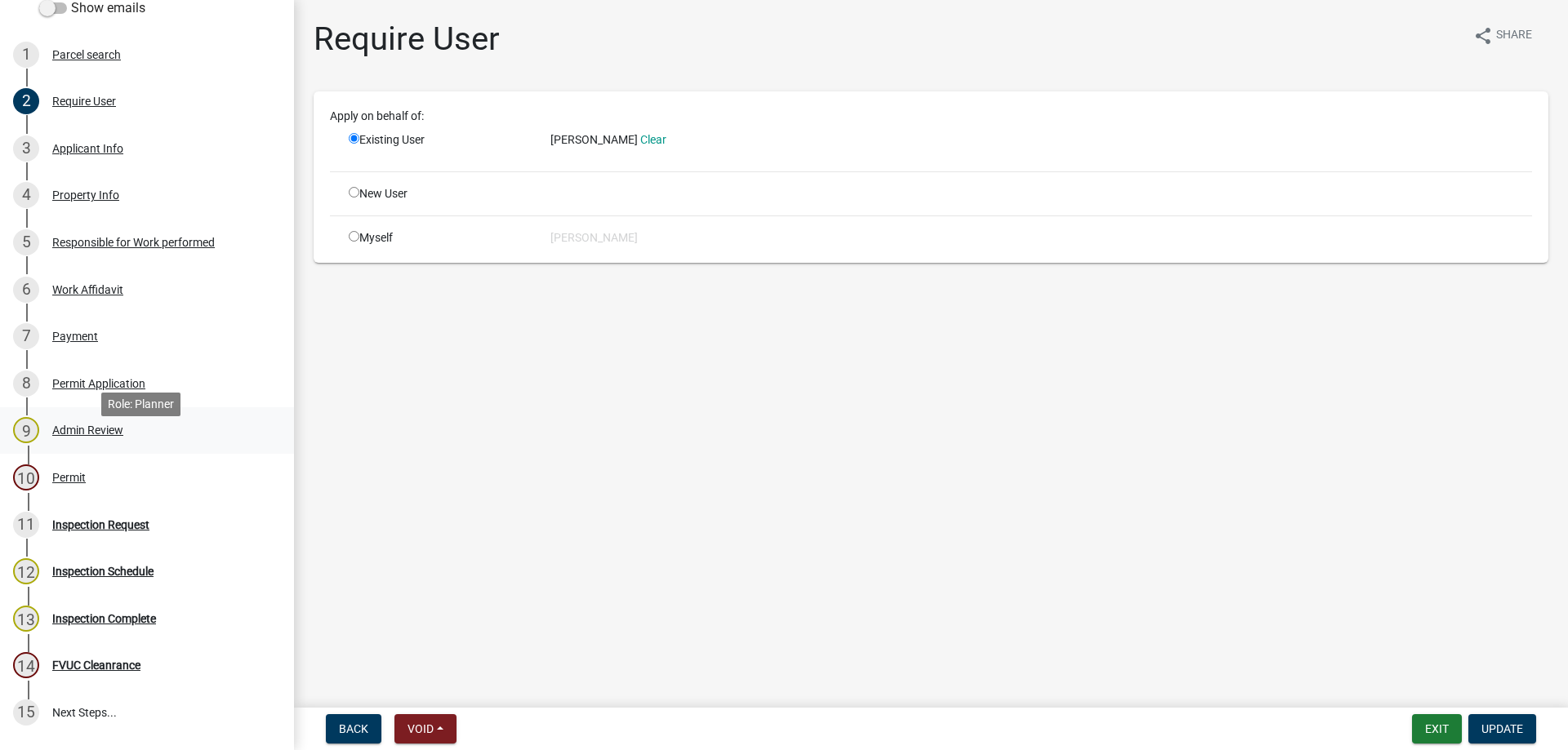
click at [109, 436] on div "Admin Review" at bounding box center [87, 430] width 71 height 11
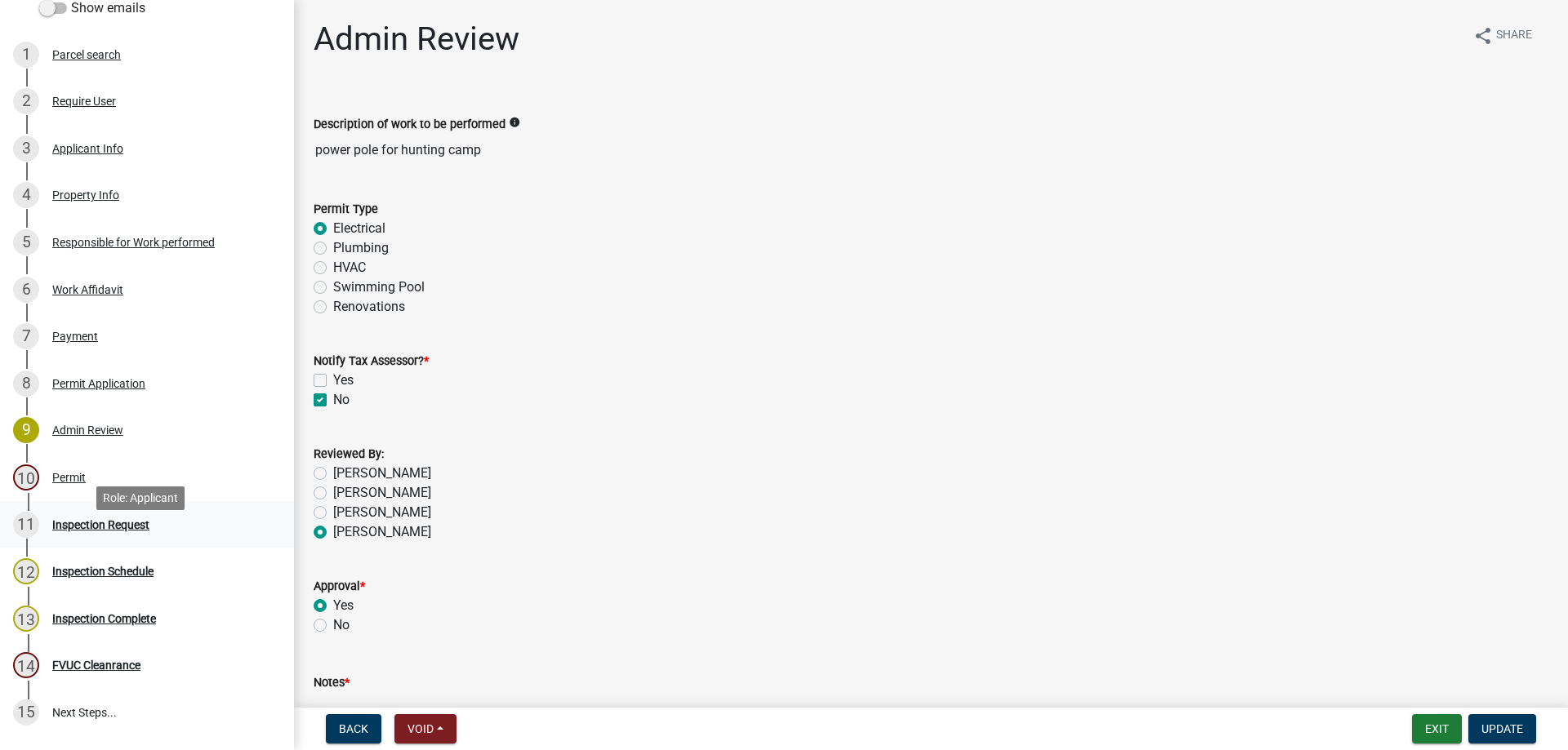
click at [80, 531] on div "Inspection Request" at bounding box center [100, 524] width 97 height 11
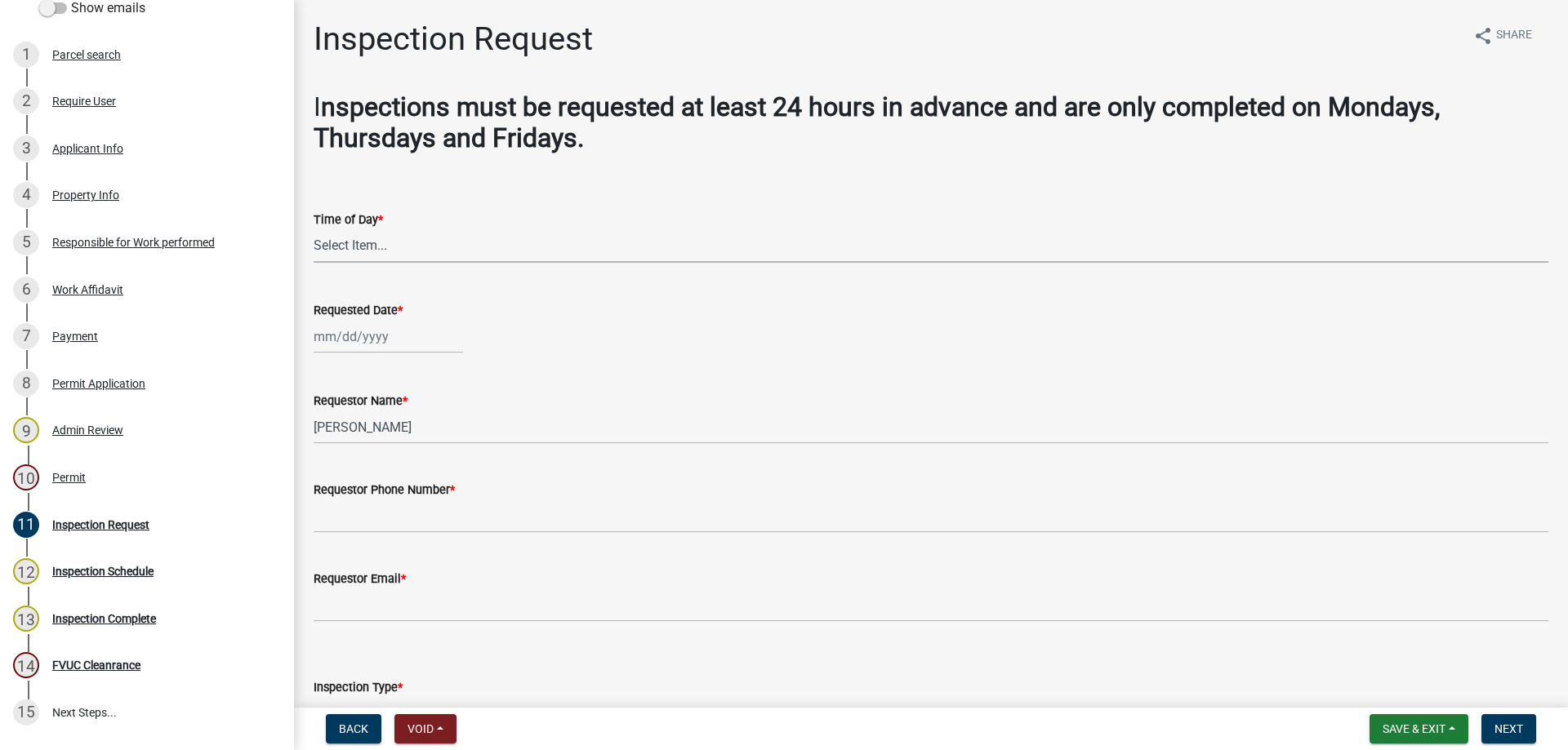
click at [367, 246] on select "Select Item... AM PM" at bounding box center [931, 246] width 1235 height 33
click at [313, 229] on select "Select Item... AM PM" at bounding box center [931, 246] width 1235 height 33
select select "248dbef9-1550-4cdc-b097-b01856ab8240"
select select "9"
select select "2025"
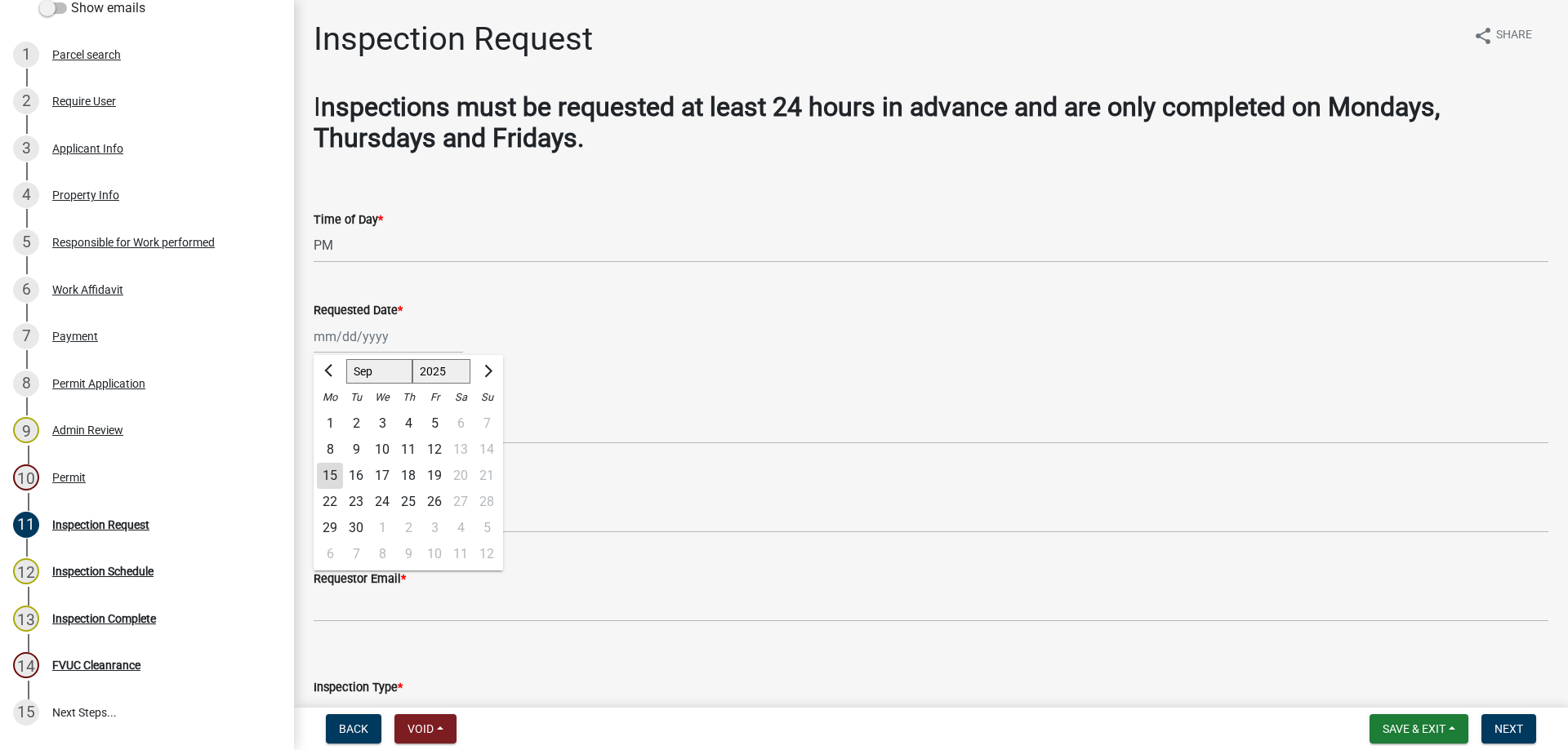
click at [371, 336] on div "Jan Feb Mar Apr May Jun Jul Aug Sep Oct Nov Dec 1525 1526 1527 1528 1529 1530 1…" at bounding box center [388, 336] width 149 height 33
click at [332, 474] on div "15" at bounding box center [330, 476] width 27 height 27
type input "09/15/2025"
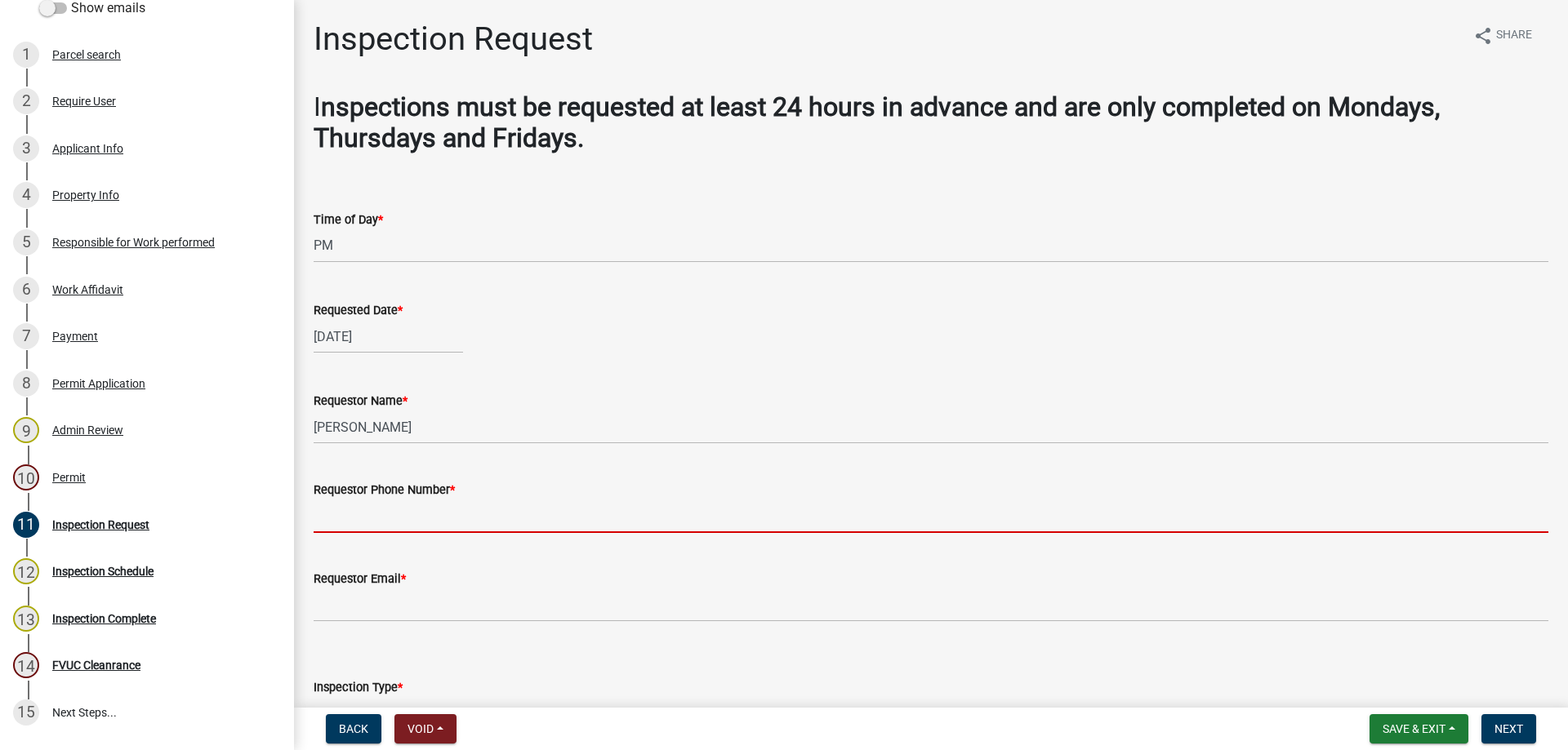
click at [447, 522] on input "Requestor Phone Number *" at bounding box center [931, 516] width 1235 height 33
type input "4788363199"
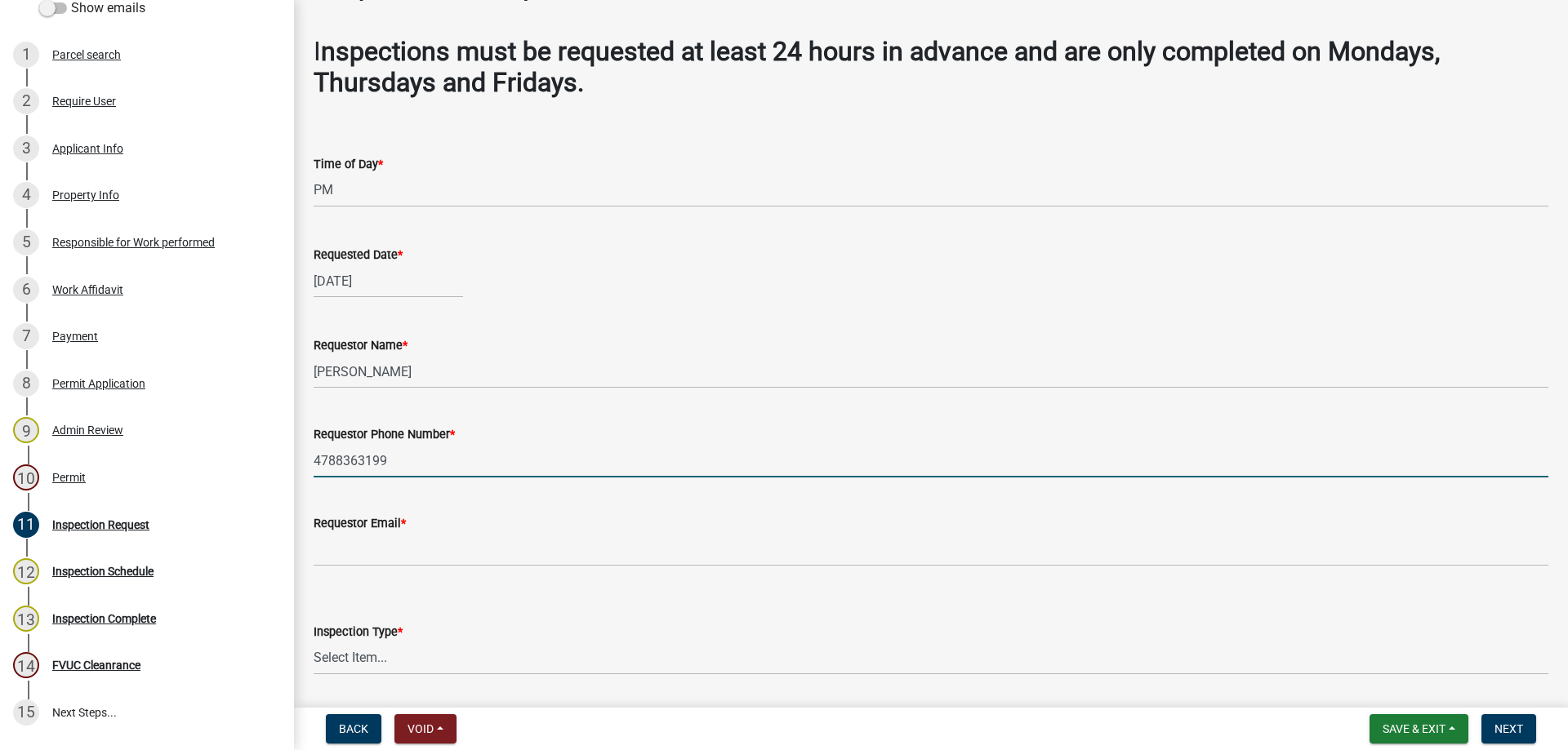
scroll to position [81, 0]
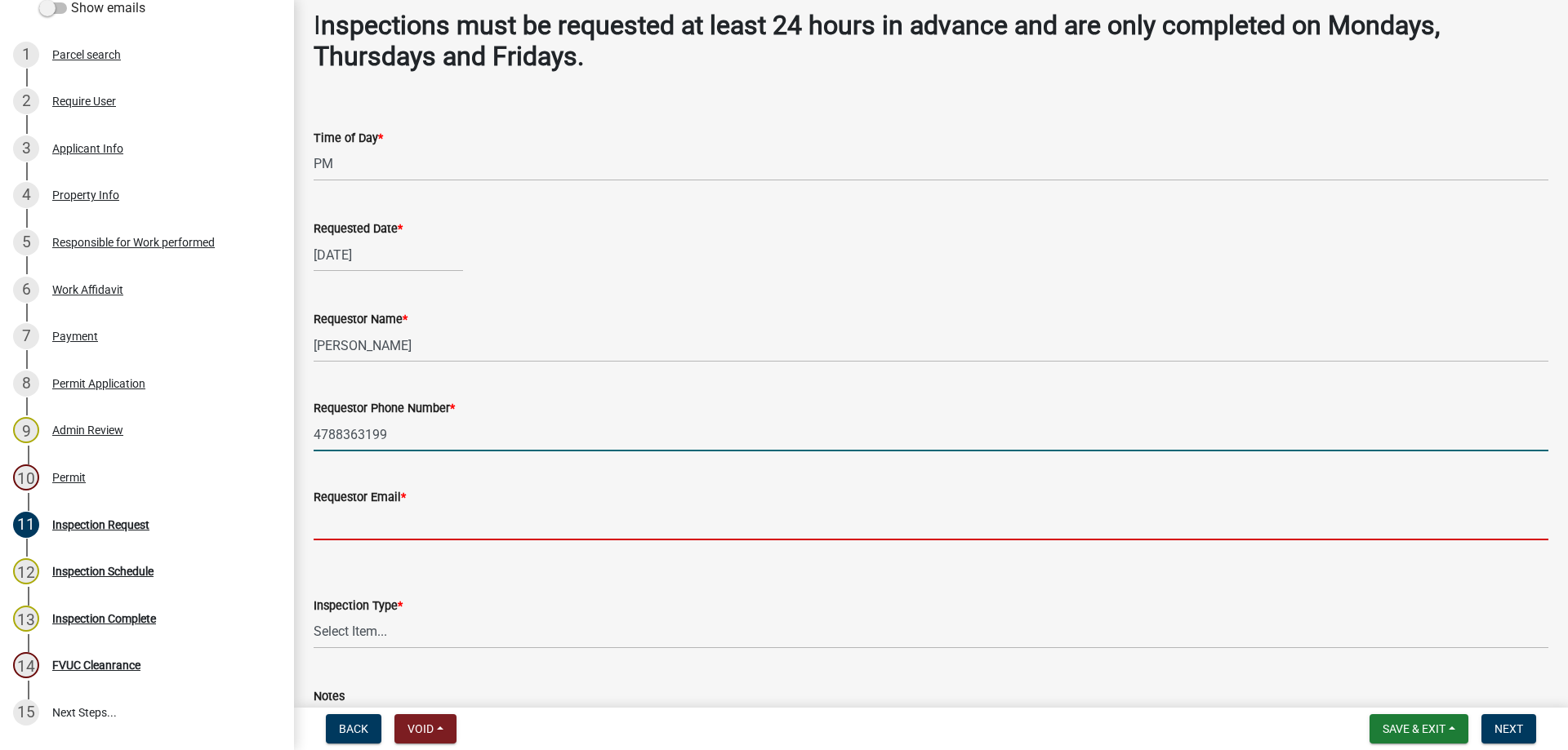
click at [436, 518] on input "Requestor Email *" at bounding box center [931, 523] width 1235 height 33
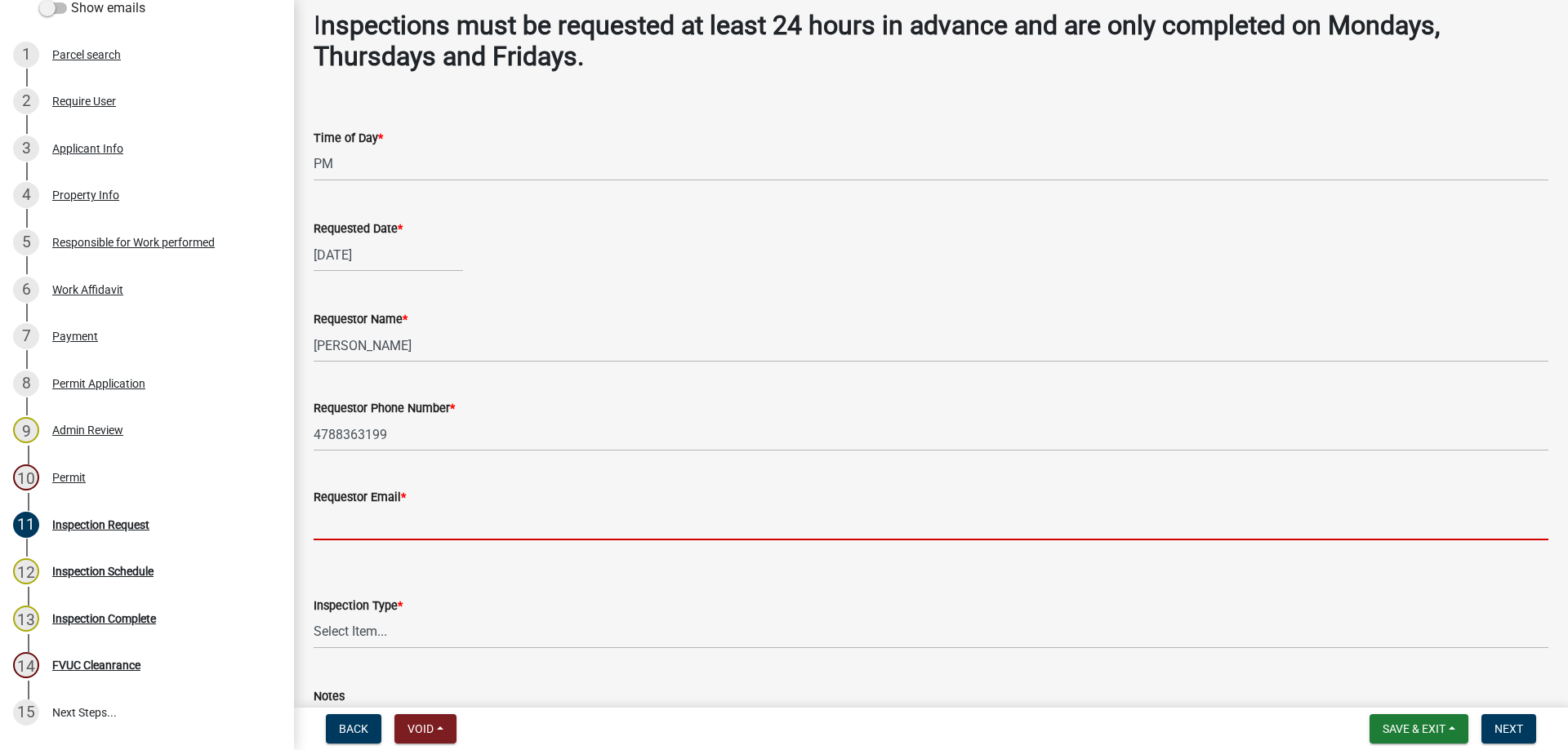
type input "t.graumann@crawfordcountyga.org"
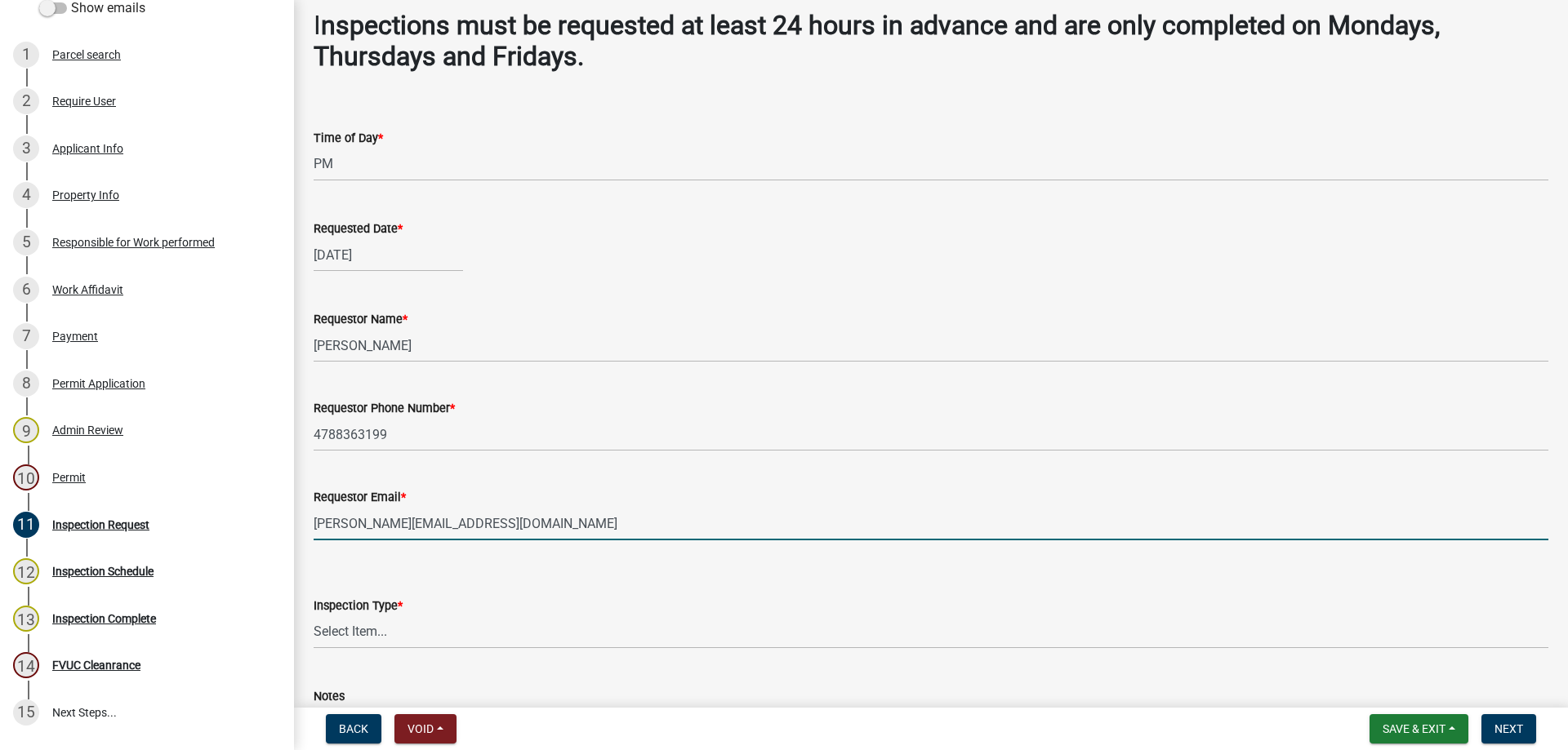
scroll to position [240, 0]
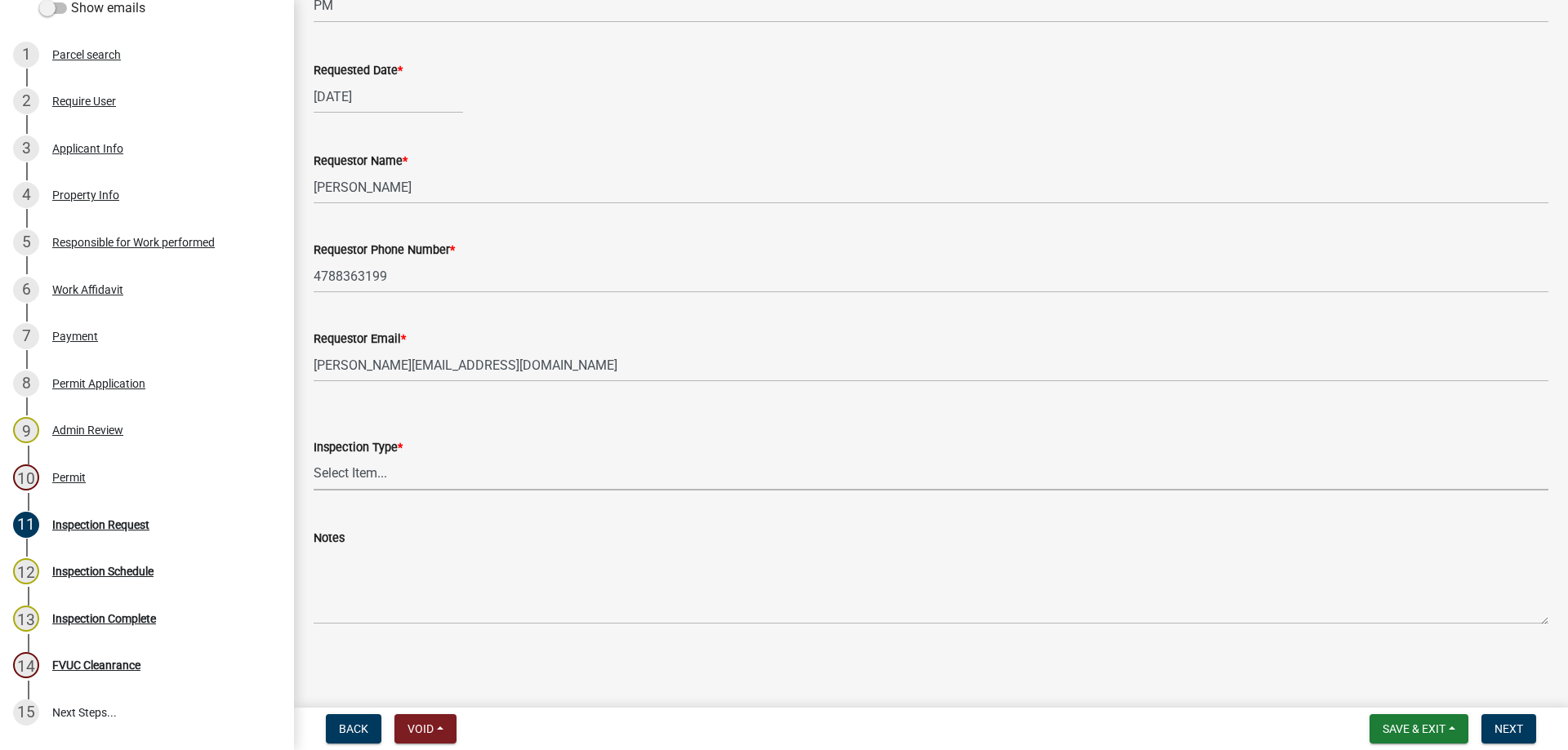
click at [356, 466] on select "Select Item... Temporary Pole Panel Swap Out Rough-In Final" at bounding box center [931, 473] width 1235 height 33
click at [313, 457] on select "Select Item... Temporary Pole Panel Swap Out Rough-In Final" at bounding box center [931, 473] width 1235 height 33
select select "b909b86d-7306-4b8a-b2fb-c484542db9d4"
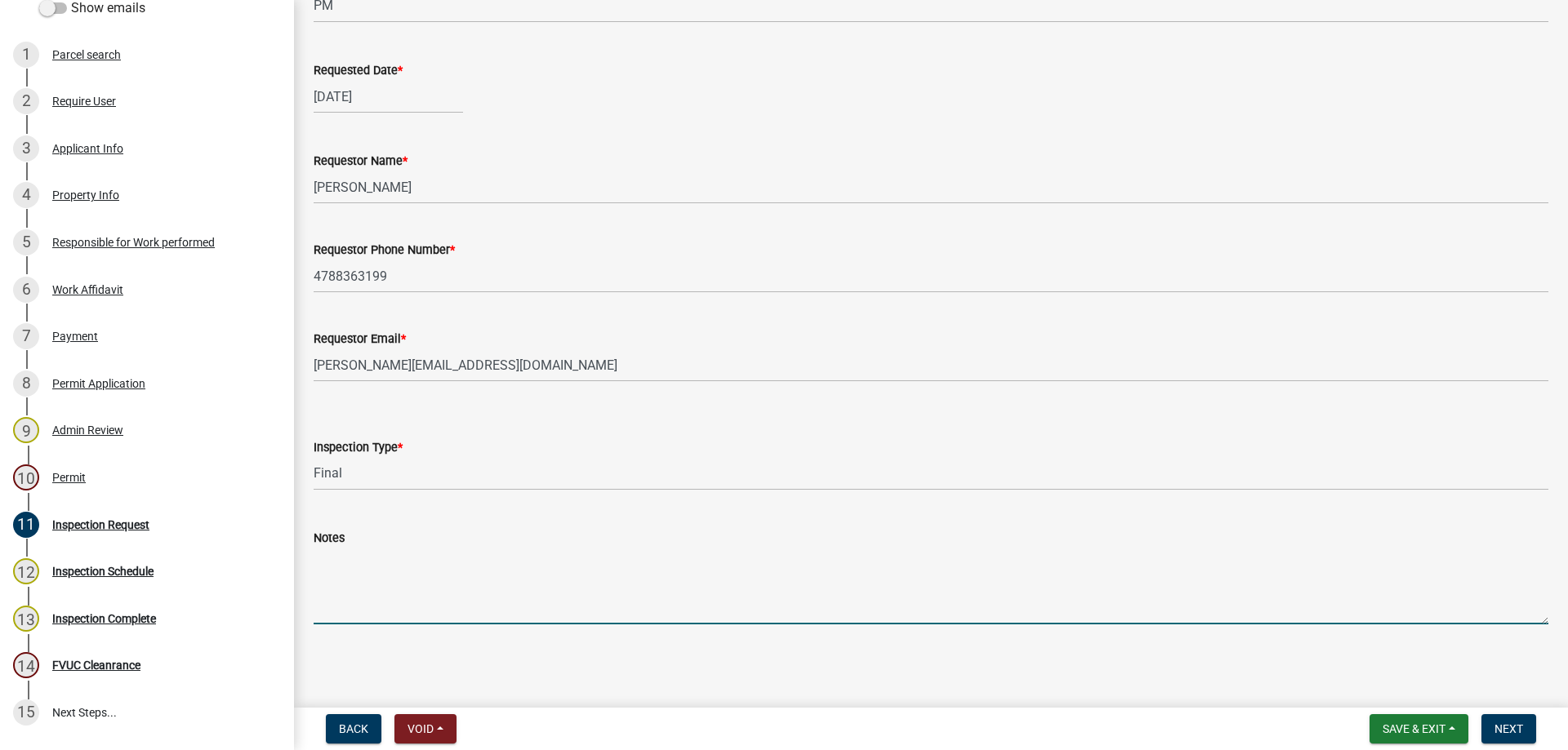
click at [435, 594] on textarea "Notes" at bounding box center [931, 586] width 1235 height 77
type textarea "Gate is unlocked"
click at [1522, 738] on button "Next" at bounding box center [1509, 729] width 55 height 29
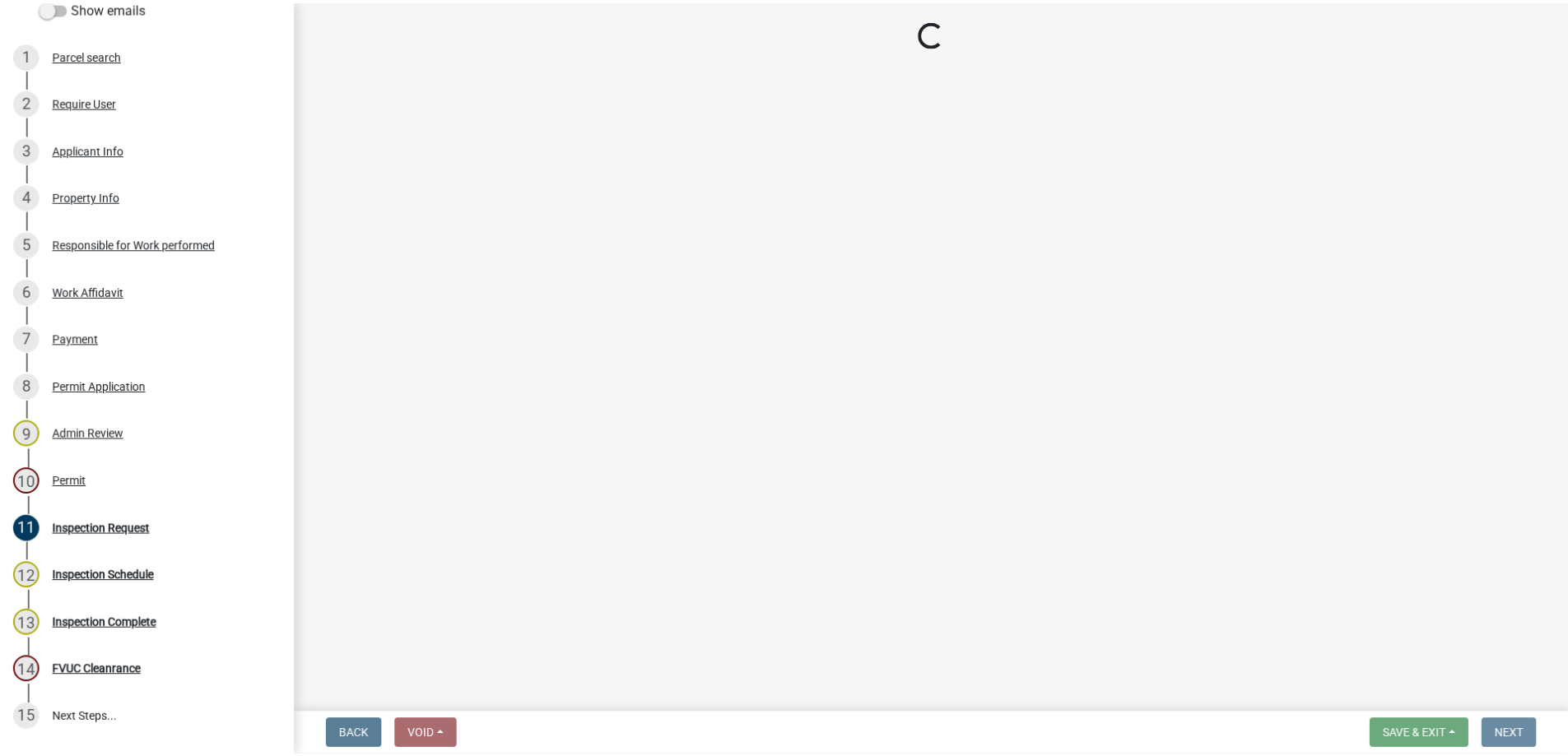
scroll to position [0, 0]
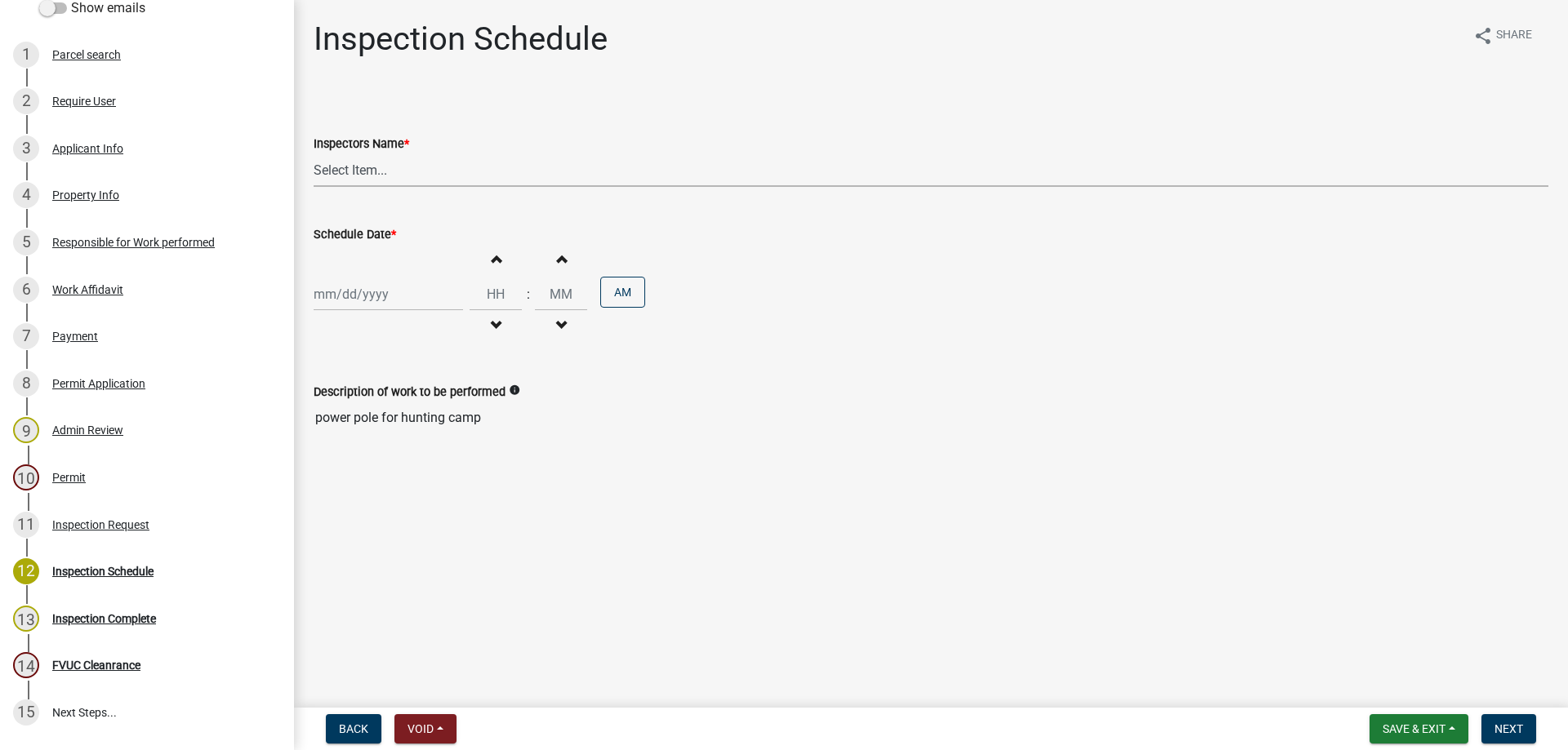
click at [356, 174] on select "Select Item... Jeremy.andrews (Jeremy ) TT_Administrator (Tracy Troutner)" at bounding box center [931, 170] width 1235 height 33
select select "a844a88f-ba44-4800-9e08-05e10520dbf6"
click at [313, 153] on select "Select Item... Jeremy.andrews (Jeremy ) TT_Administrator (Tracy Troutner)" at bounding box center [931, 170] width 1235 height 33
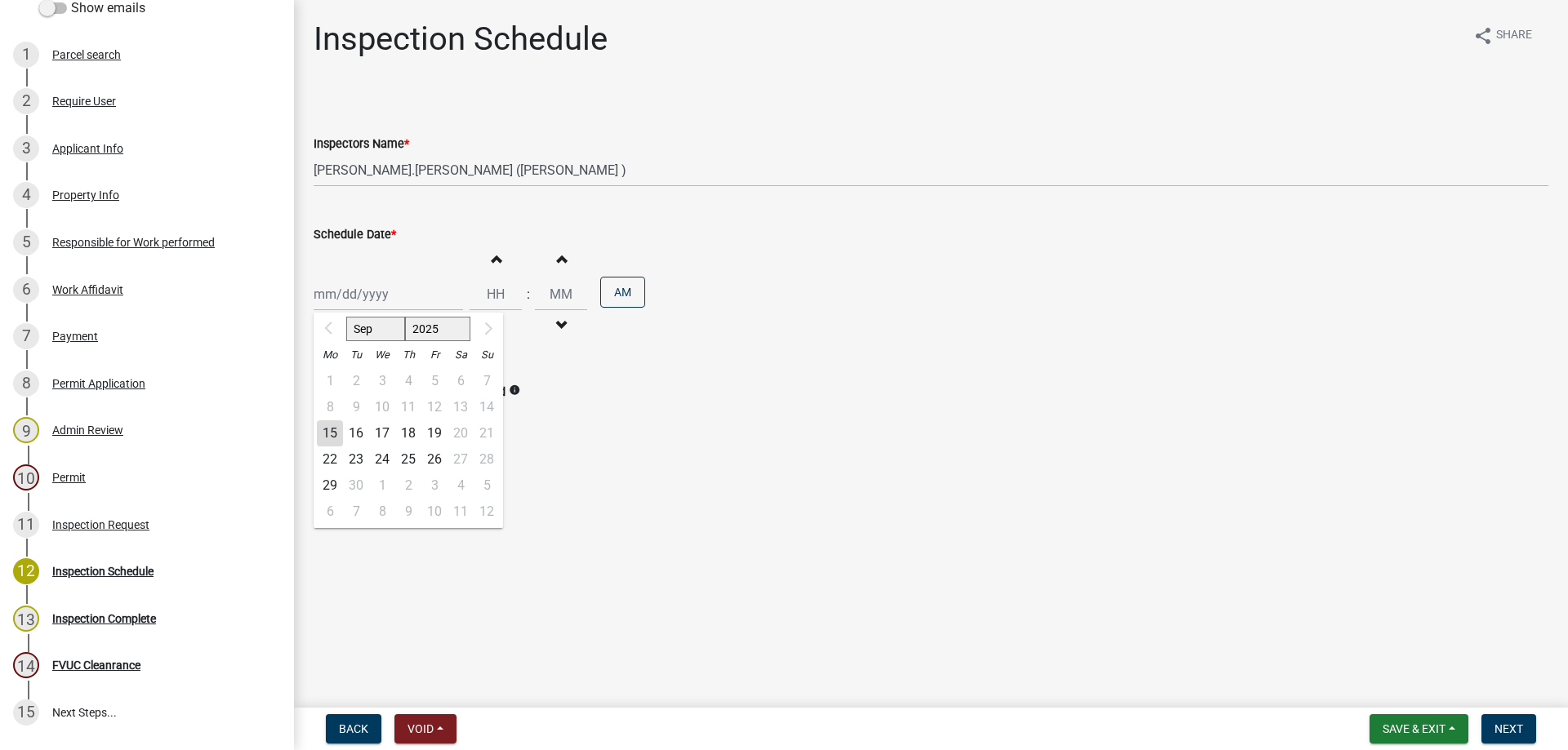
click at [430, 302] on div "Sep 2025 Mo Tu We Th Fr Sa Su 1 2 3 4 5 6 7 8 9 10 11 12 13 14 15 16 17 18 19 2…" at bounding box center [388, 294] width 149 height 33
click at [358, 438] on div "16" at bounding box center [355, 433] width 27 height 27
type input "09/16/2025"
click at [492, 258] on span "button" at bounding box center [496, 259] width 9 height 13
type input "01"
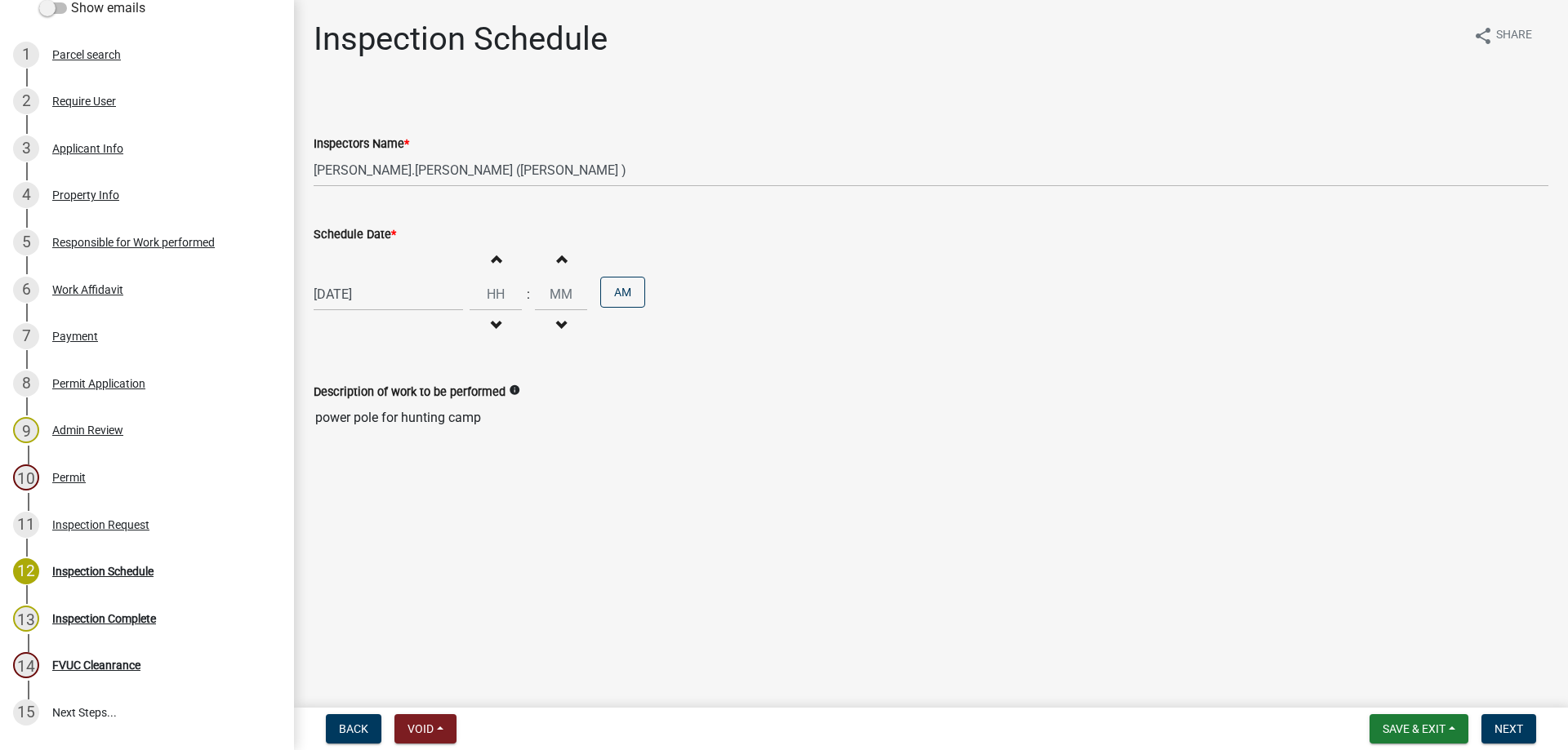
type input "00"
click at [492, 258] on span "button" at bounding box center [496, 259] width 9 height 13
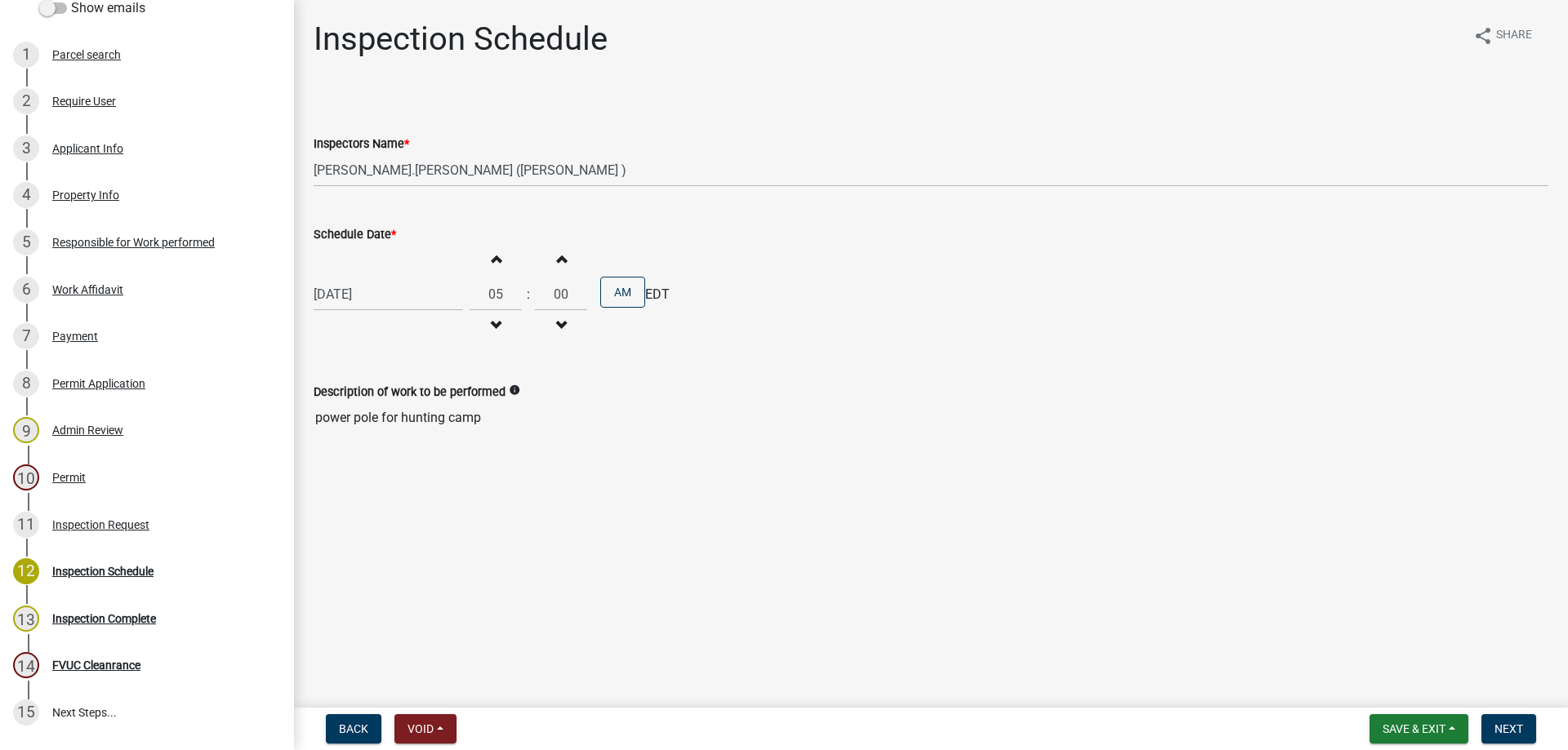
click at [492, 258] on span "button" at bounding box center [496, 259] width 9 height 13
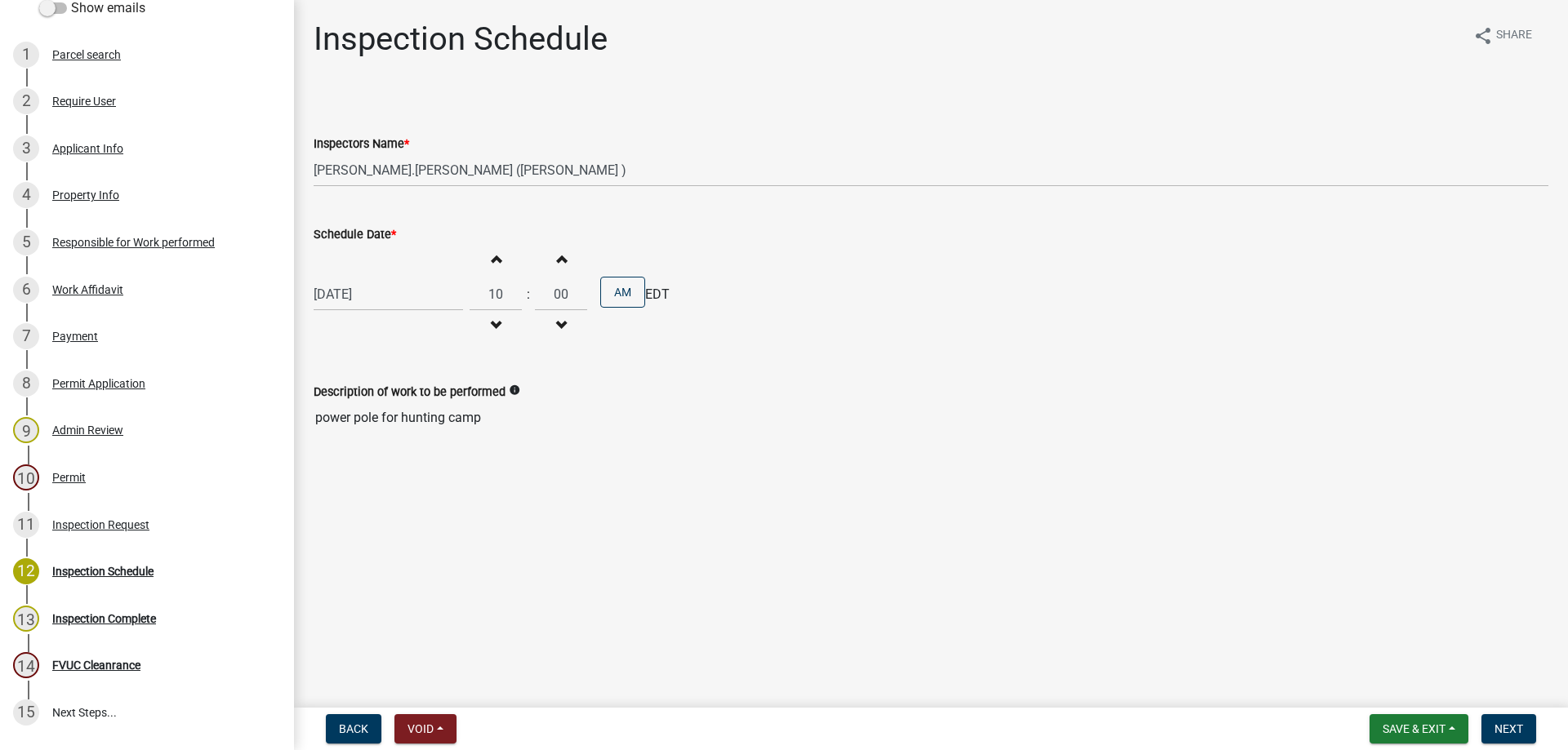
click at [492, 258] on span "button" at bounding box center [496, 259] width 9 height 13
click at [492, 328] on span "button" at bounding box center [496, 325] width 9 height 13
type input "11"
click at [1522, 726] on span "Next" at bounding box center [1508, 729] width 28 height 13
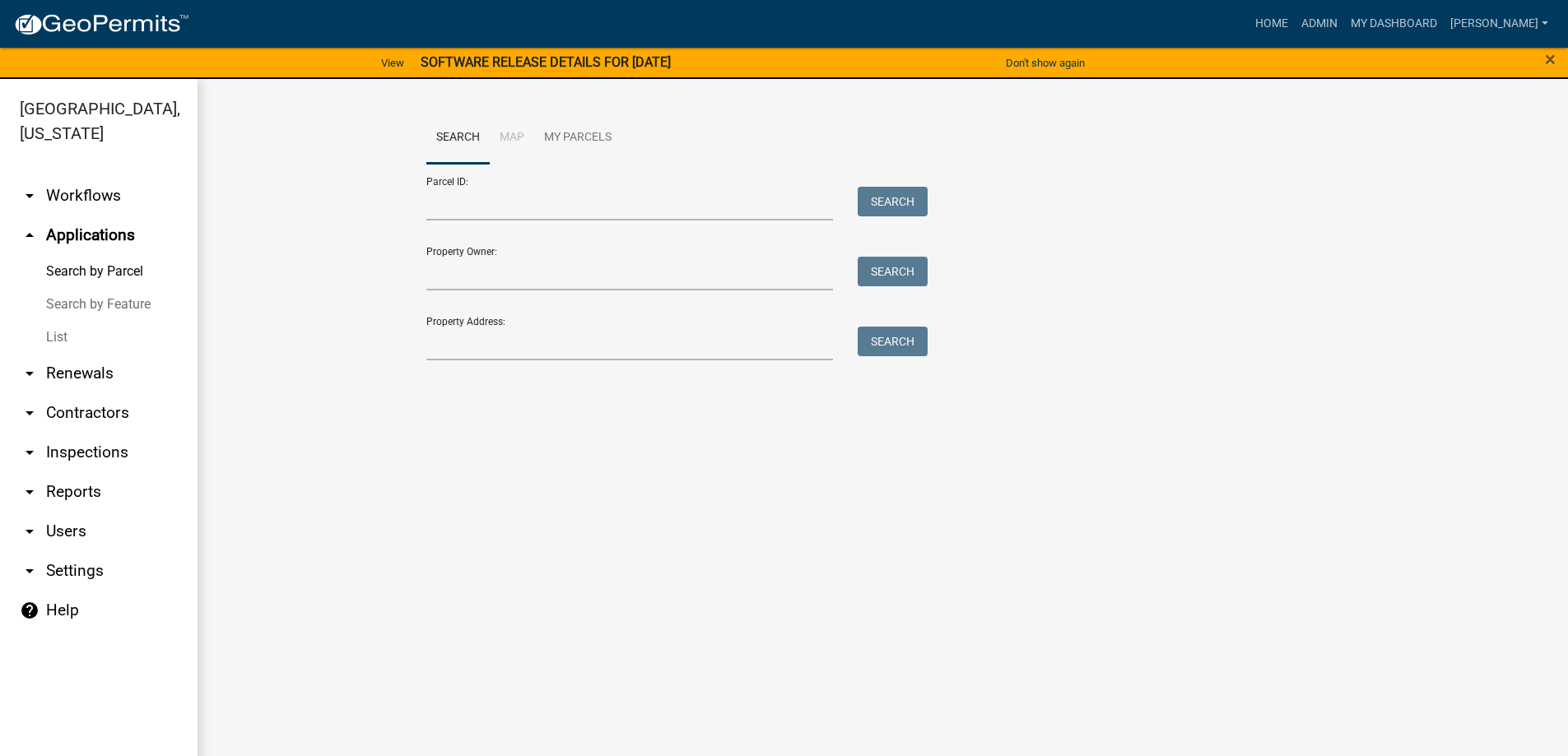
click at [44, 343] on link "List" at bounding box center [98, 337] width 198 height 33
